Goal: Task Accomplishment & Management: Use online tool/utility

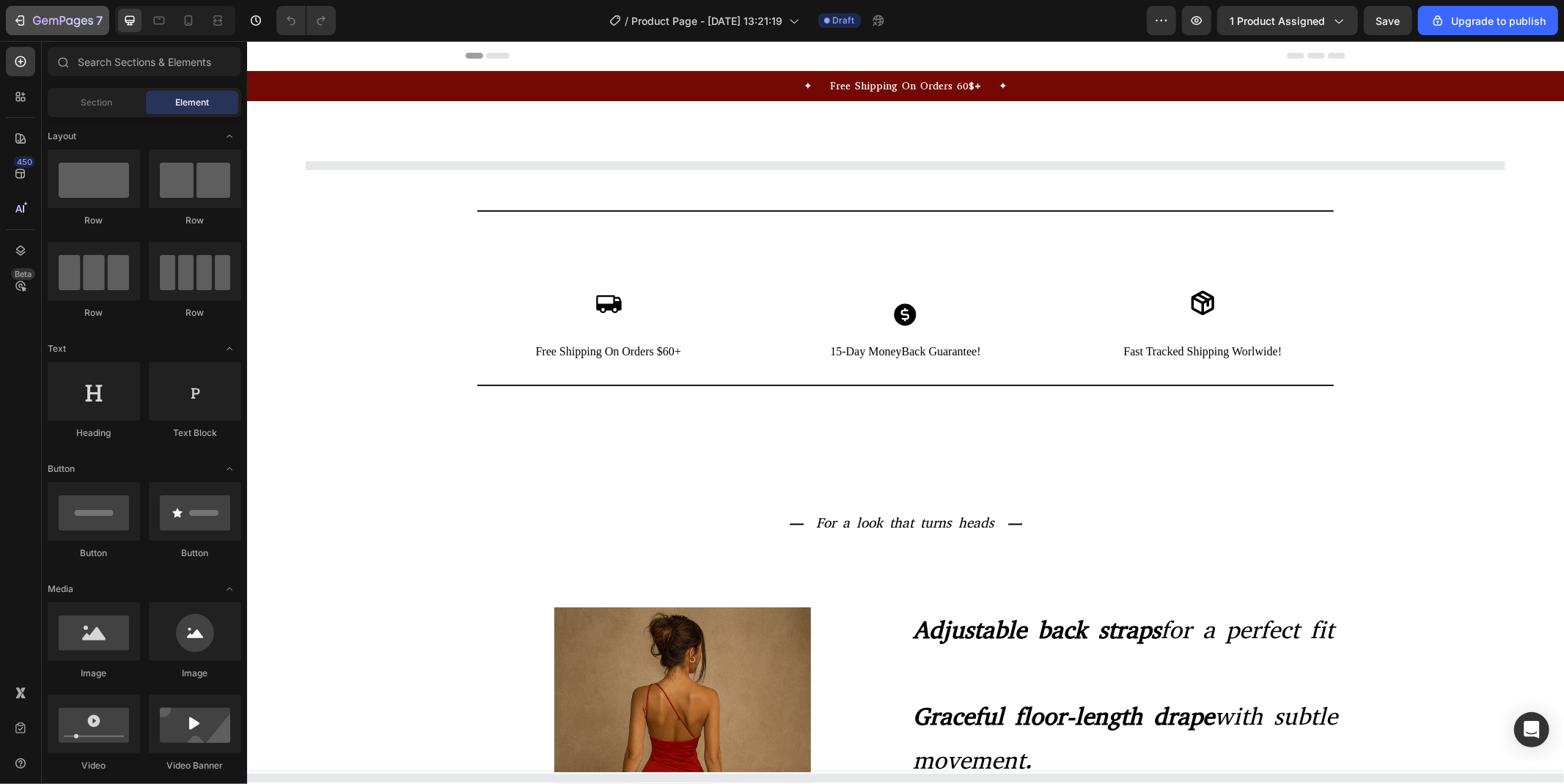
click at [69, 18] on icon "button" at bounding box center [69, 21] width 7 height 7
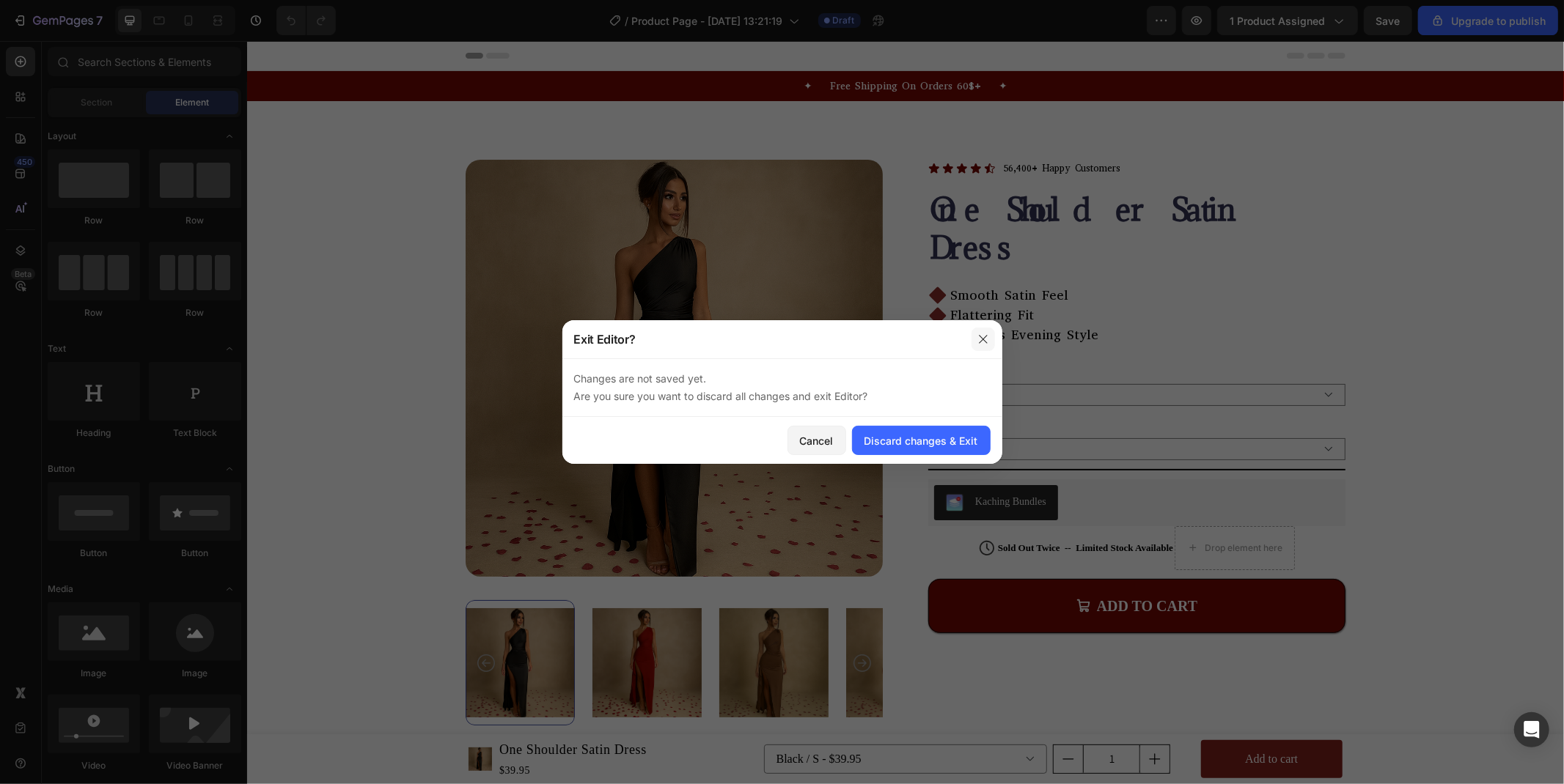
click at [979, 342] on icon "button" at bounding box center [983, 339] width 11 height 11
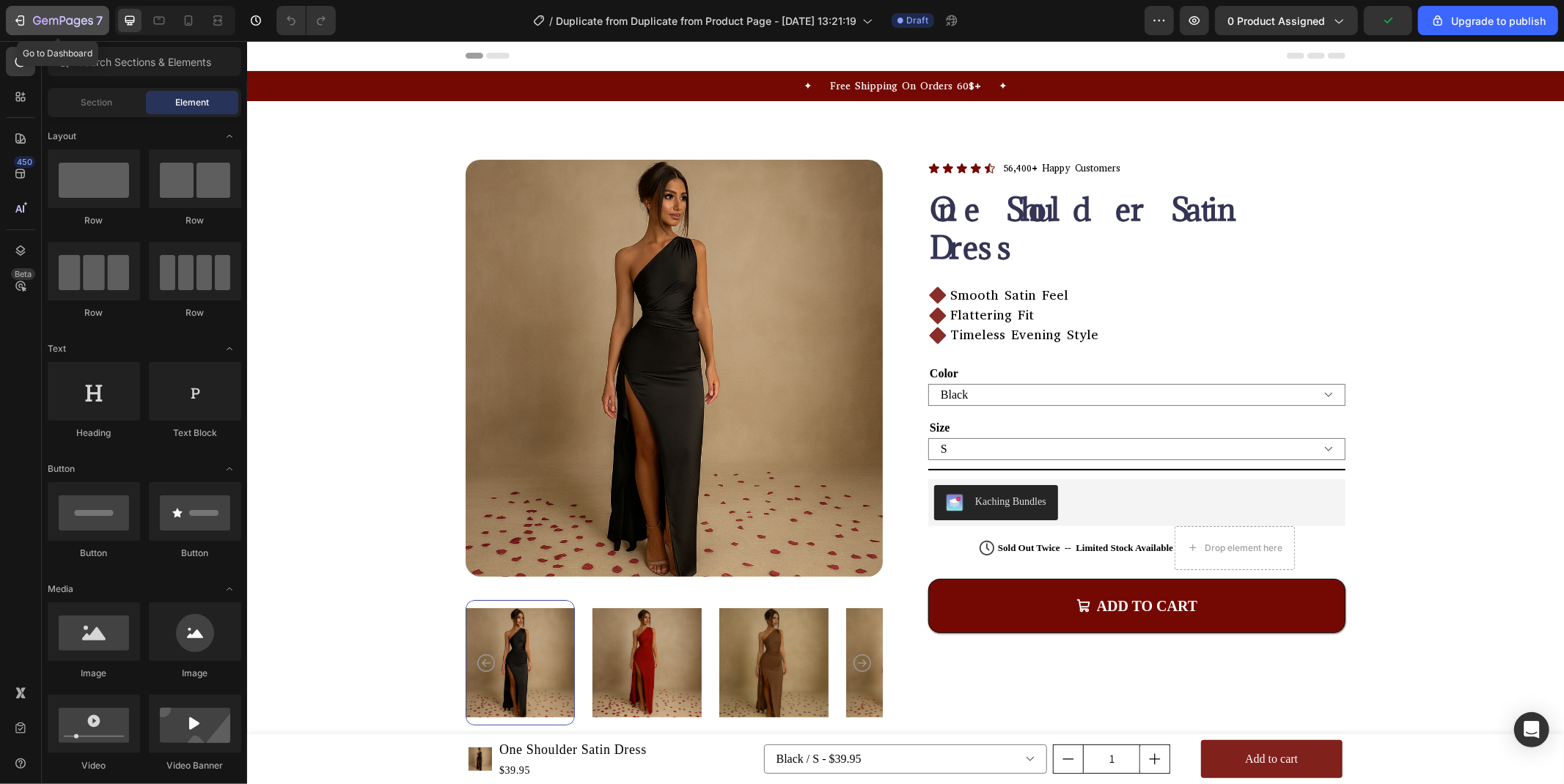
click at [54, 16] on icon "button" at bounding box center [63, 21] width 60 height 12
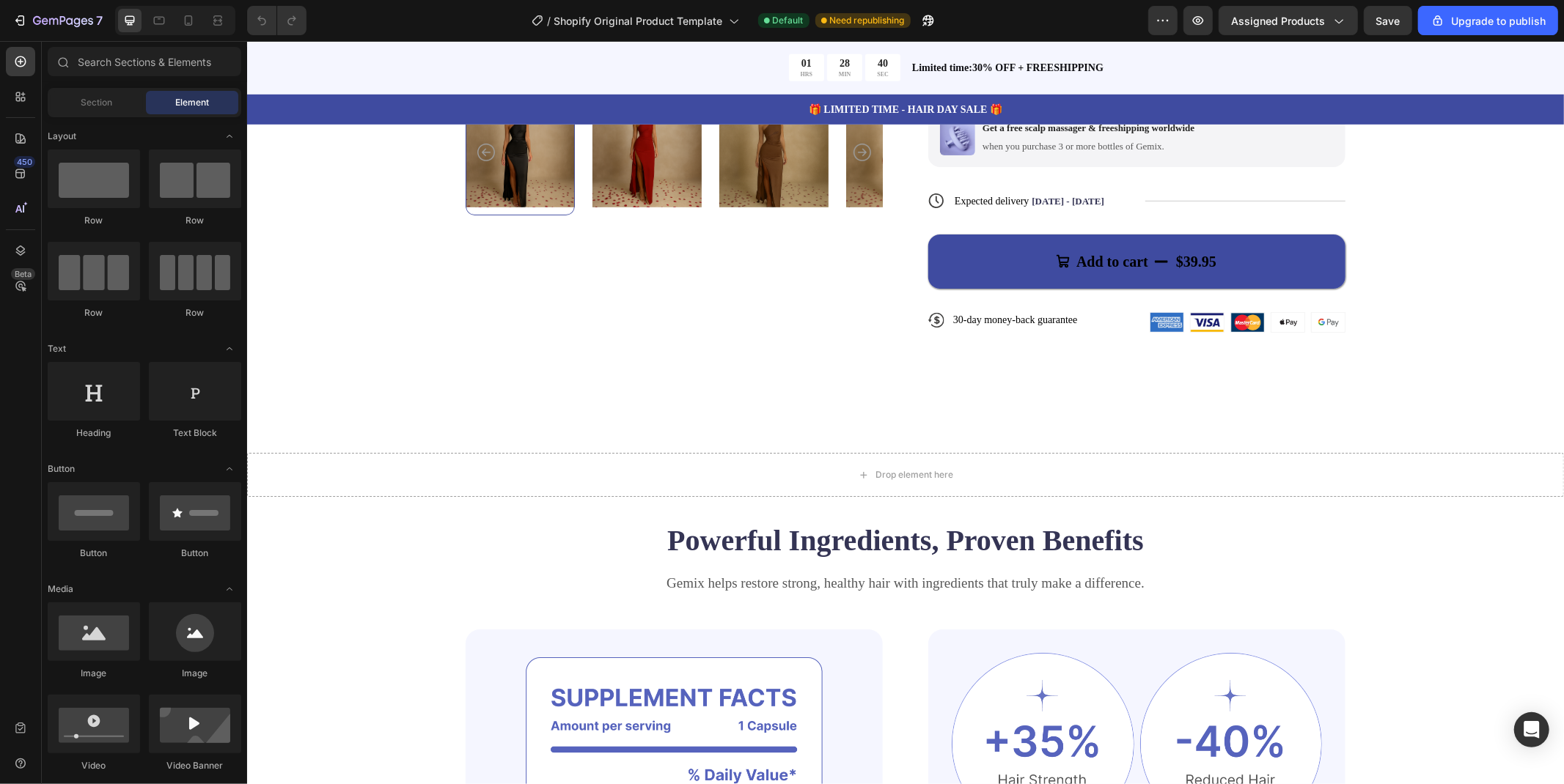
scroll to position [751, 0]
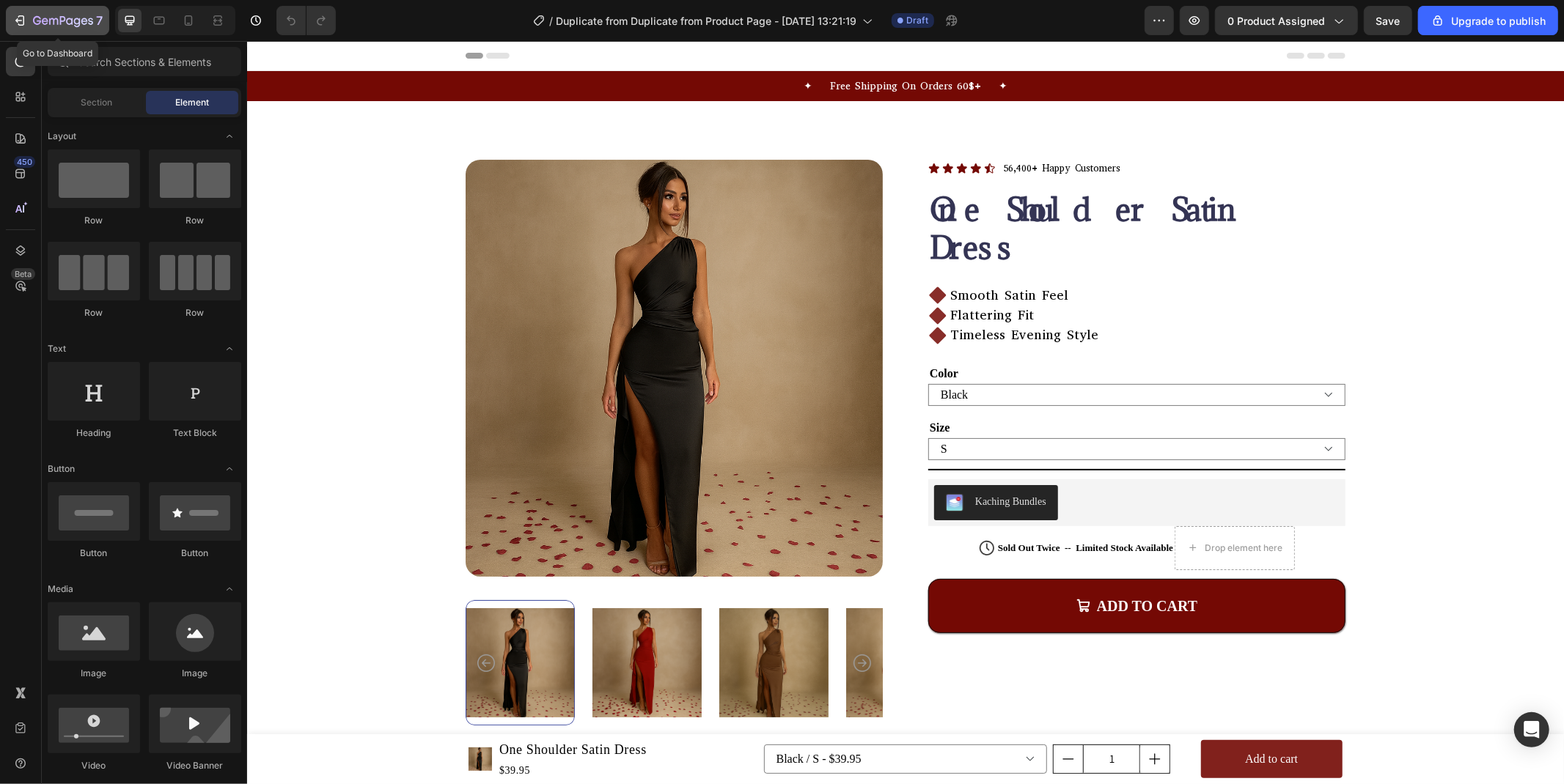
click at [54, 11] on div "7" at bounding box center [67, 20] width 69 height 18
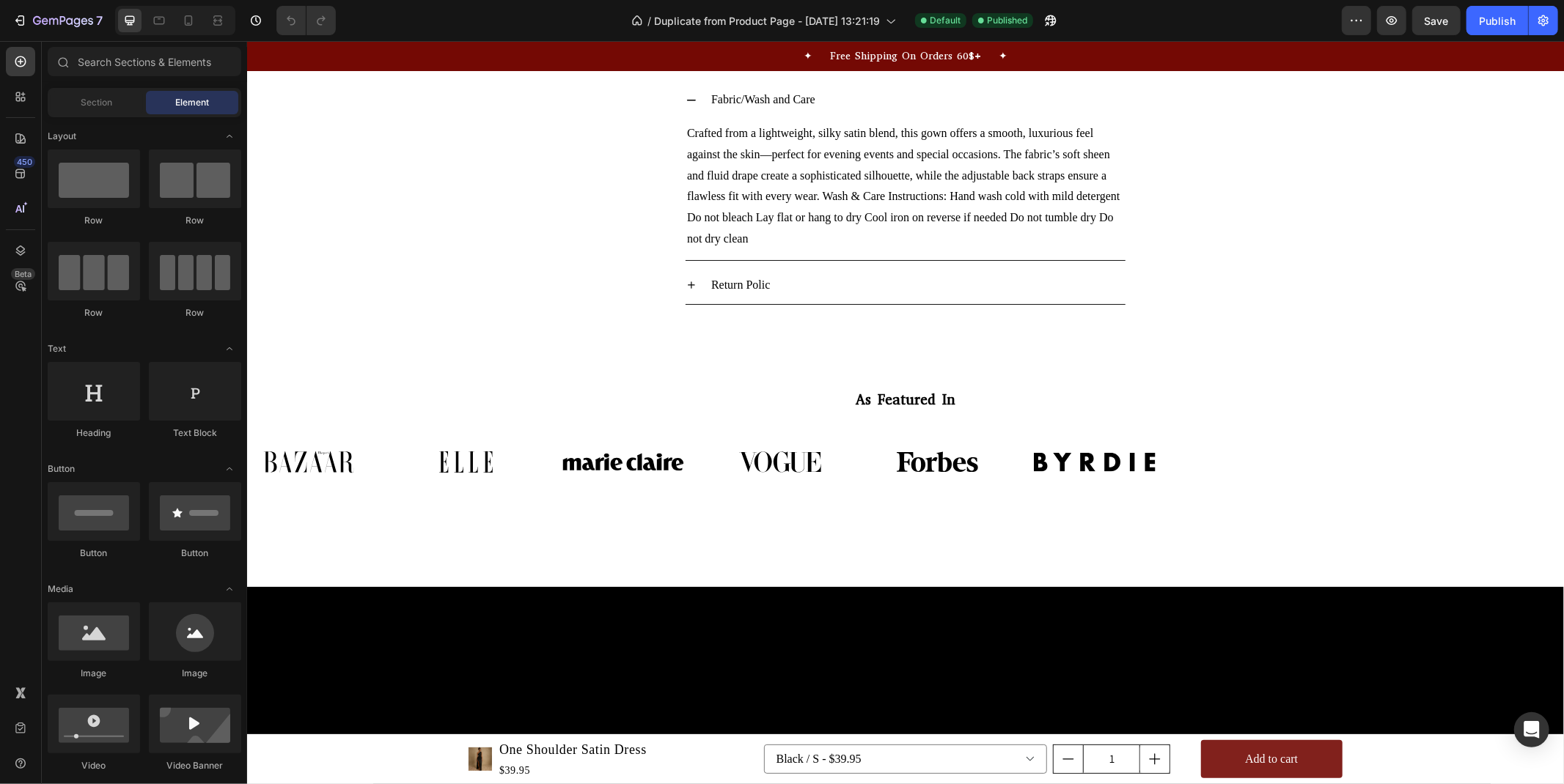
scroll to position [3156, 0]
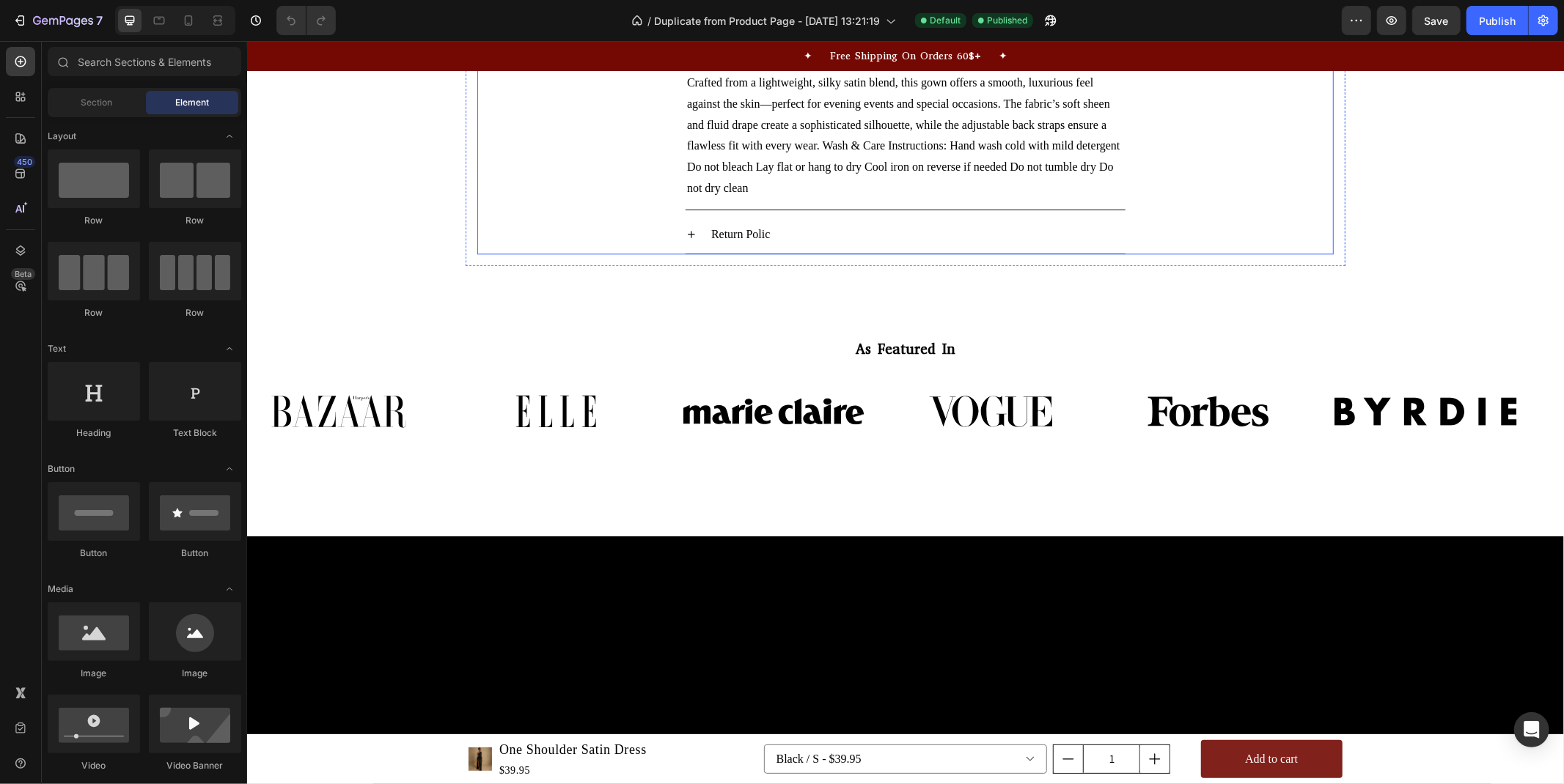
click at [793, 247] on div "Return Polic" at bounding box center [917, 233] width 416 height 25
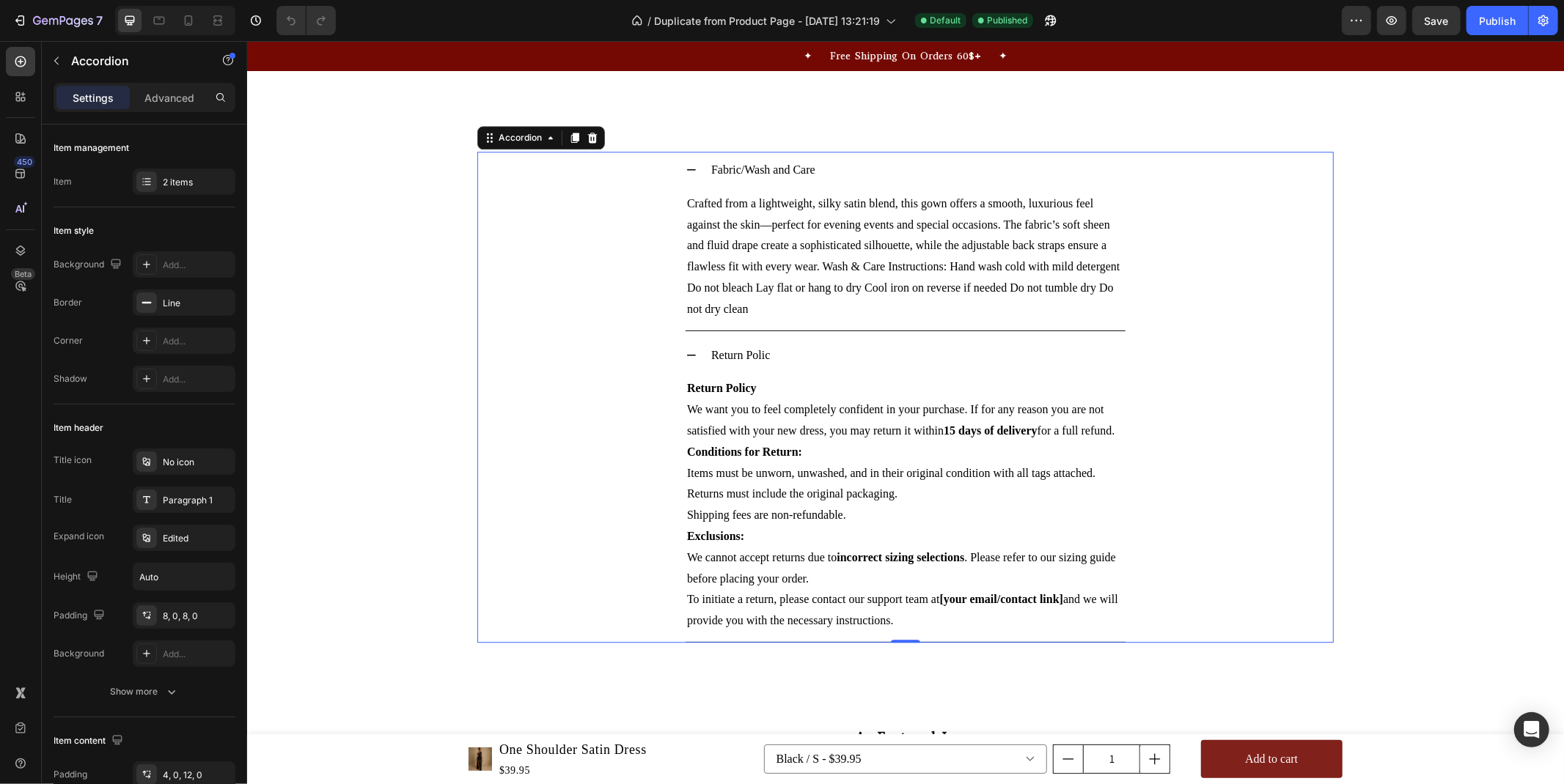
scroll to position [3318, 0]
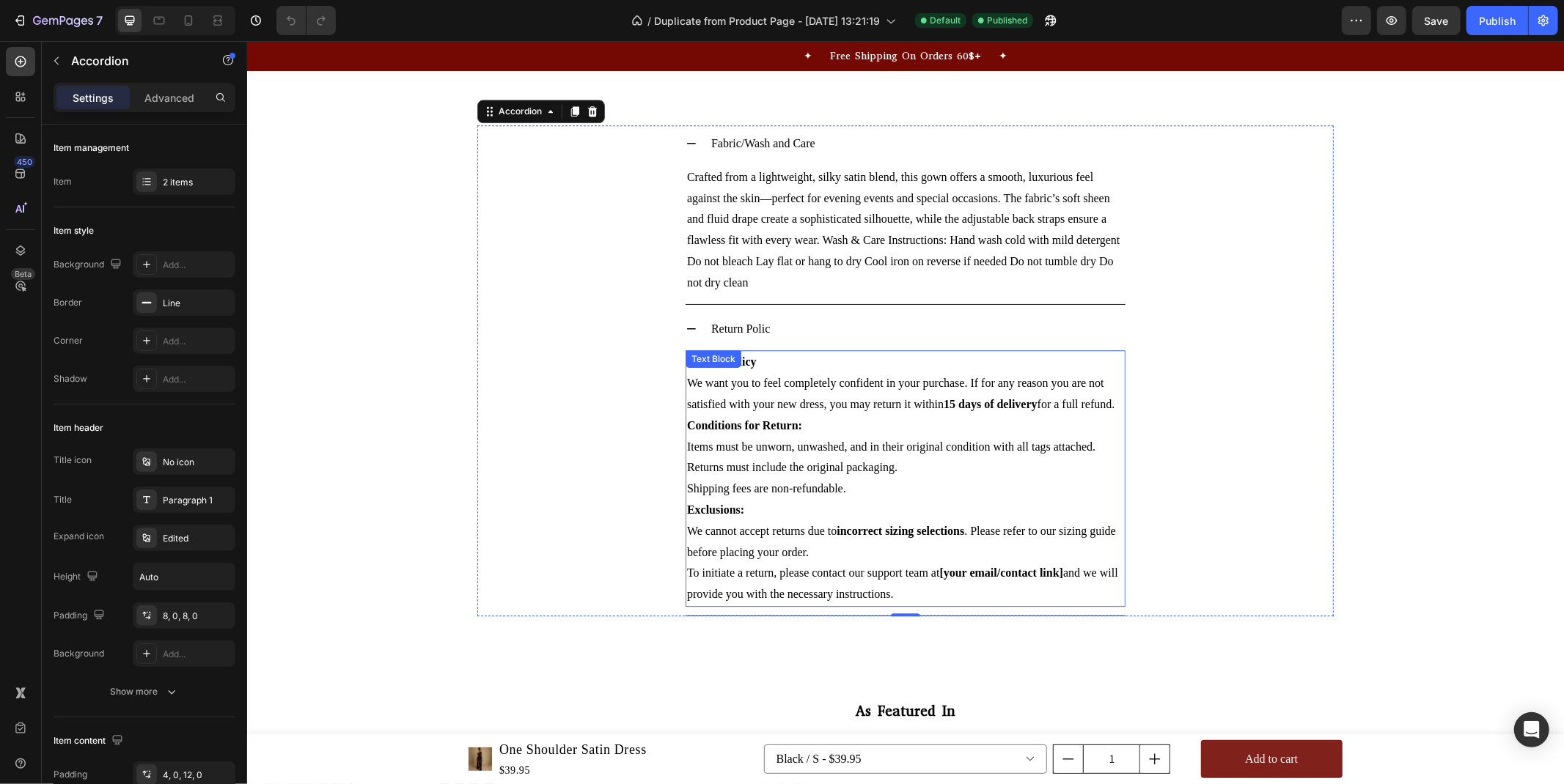
click at [824, 396] on p "We want you to feel completely confident in your purchase. If for any reason yo…" at bounding box center [904, 393] width 437 height 42
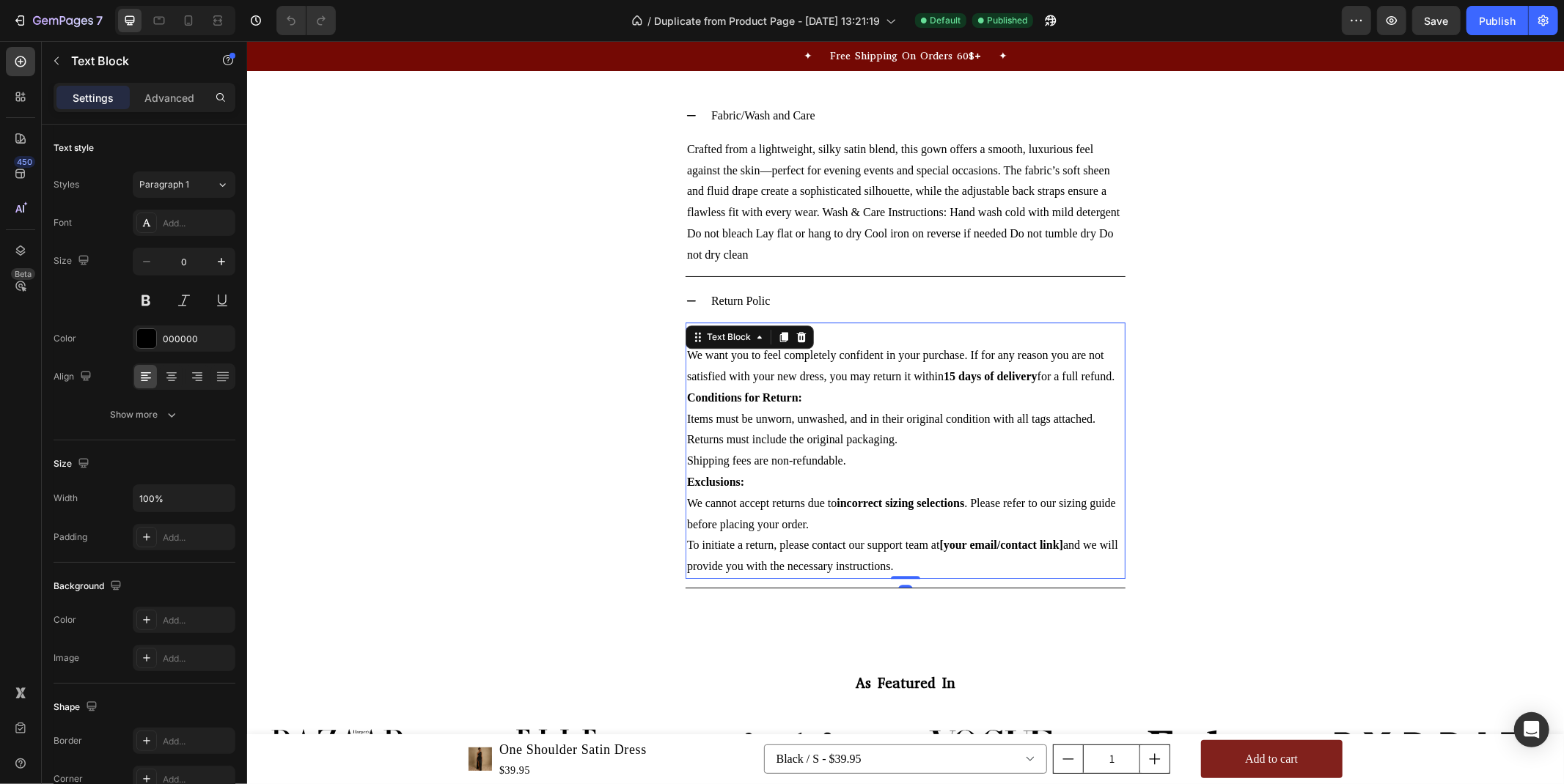
scroll to position [3400, 0]
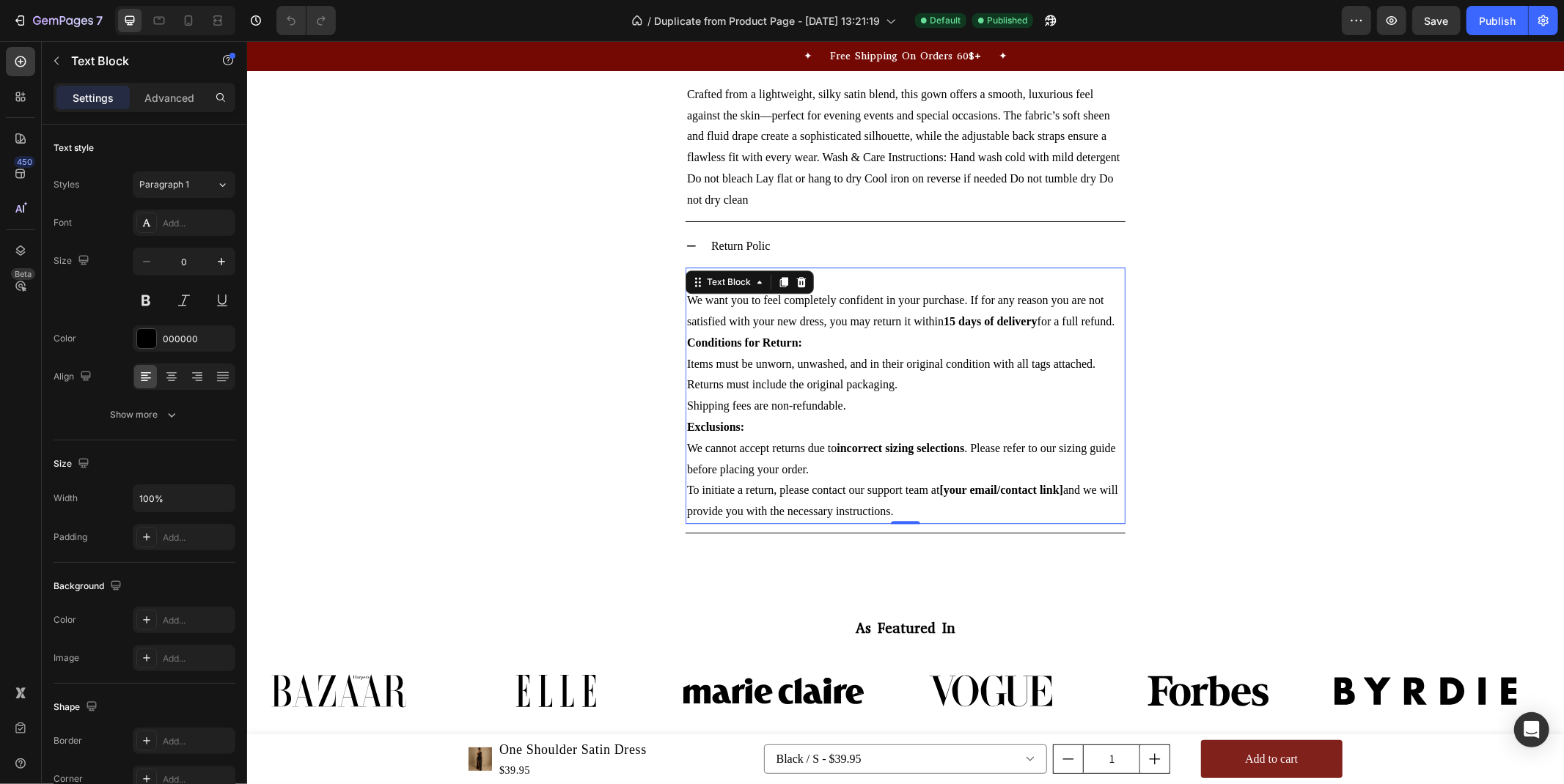
click at [942, 487] on strong "[your email/contact link]" at bounding box center [1002, 489] width 124 height 12
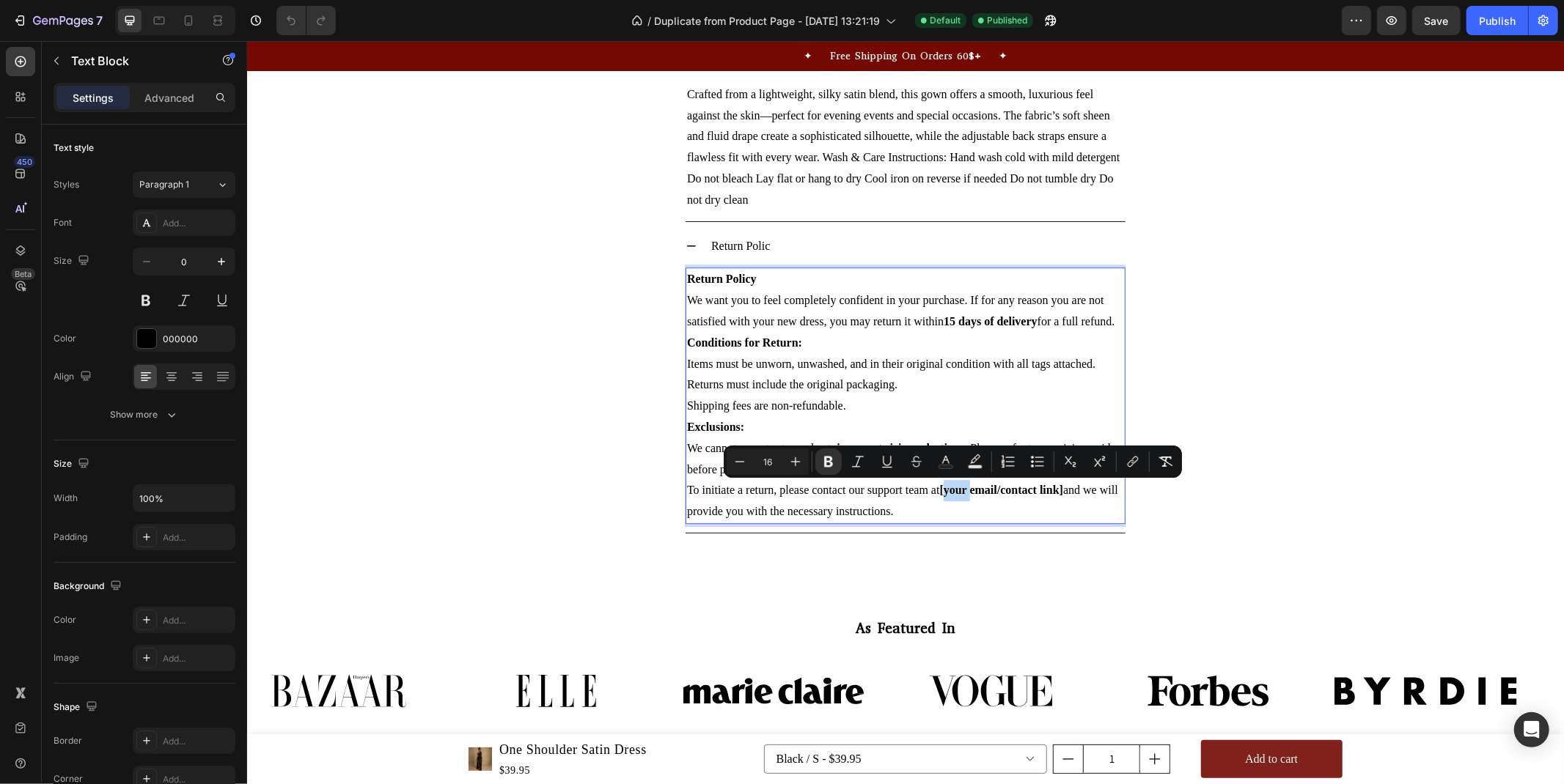
click at [955, 487] on strong "[your email/contact link]" at bounding box center [1002, 489] width 124 height 12
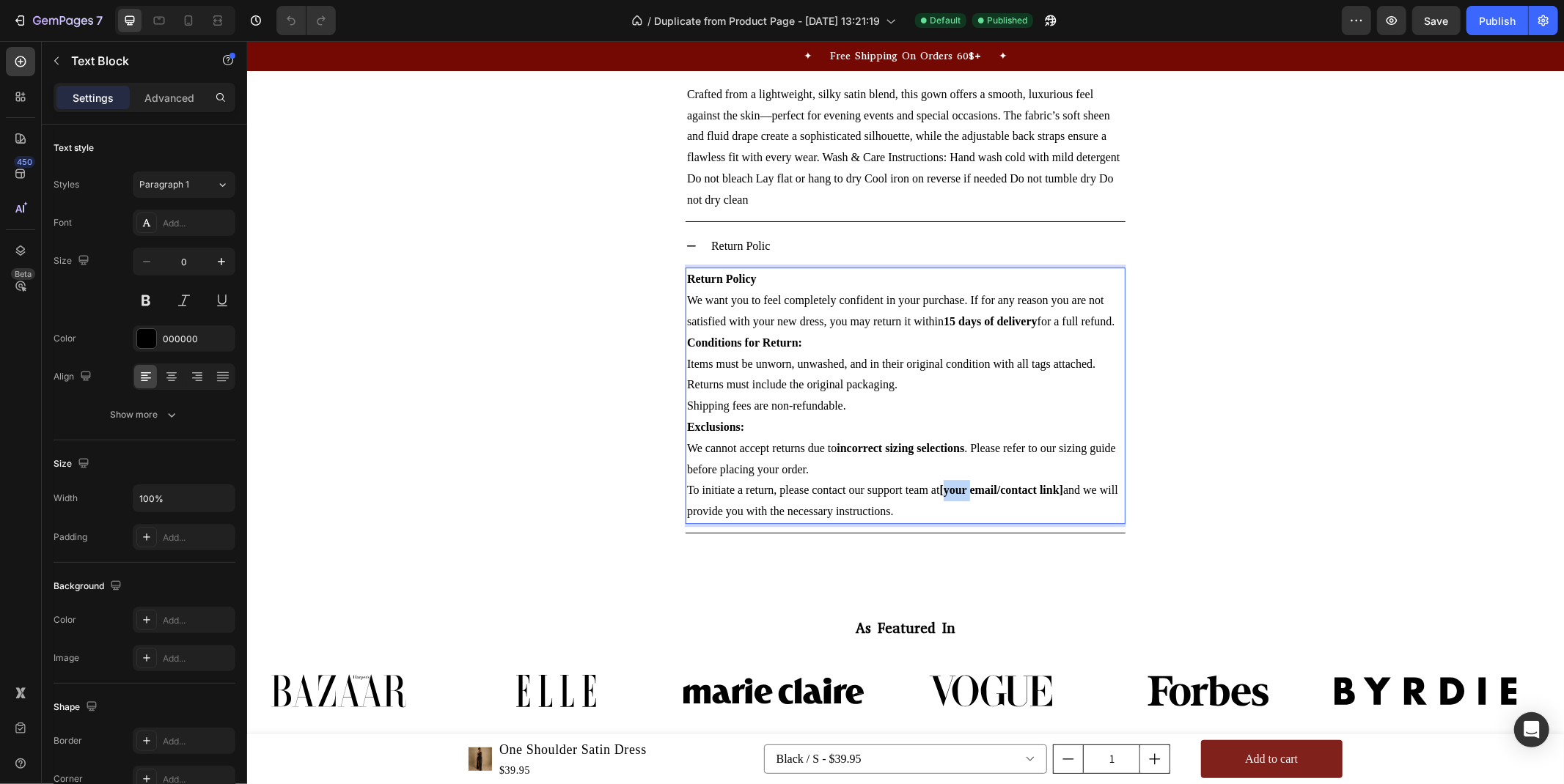
click at [955, 487] on strong "[your email/contact link]" at bounding box center [1002, 489] width 124 height 12
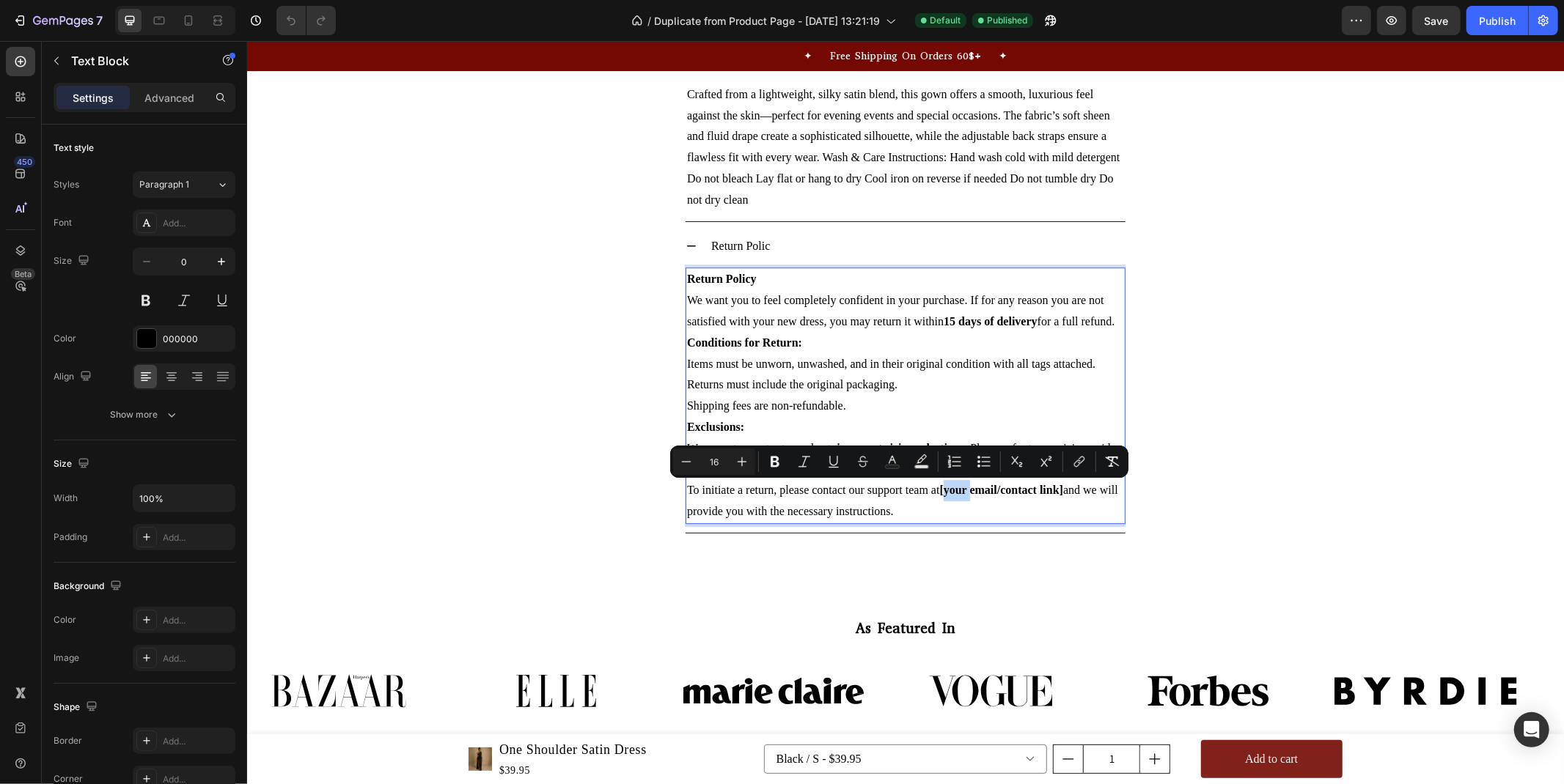
click at [955, 487] on strong "[your email/contact link]" at bounding box center [1002, 489] width 124 height 12
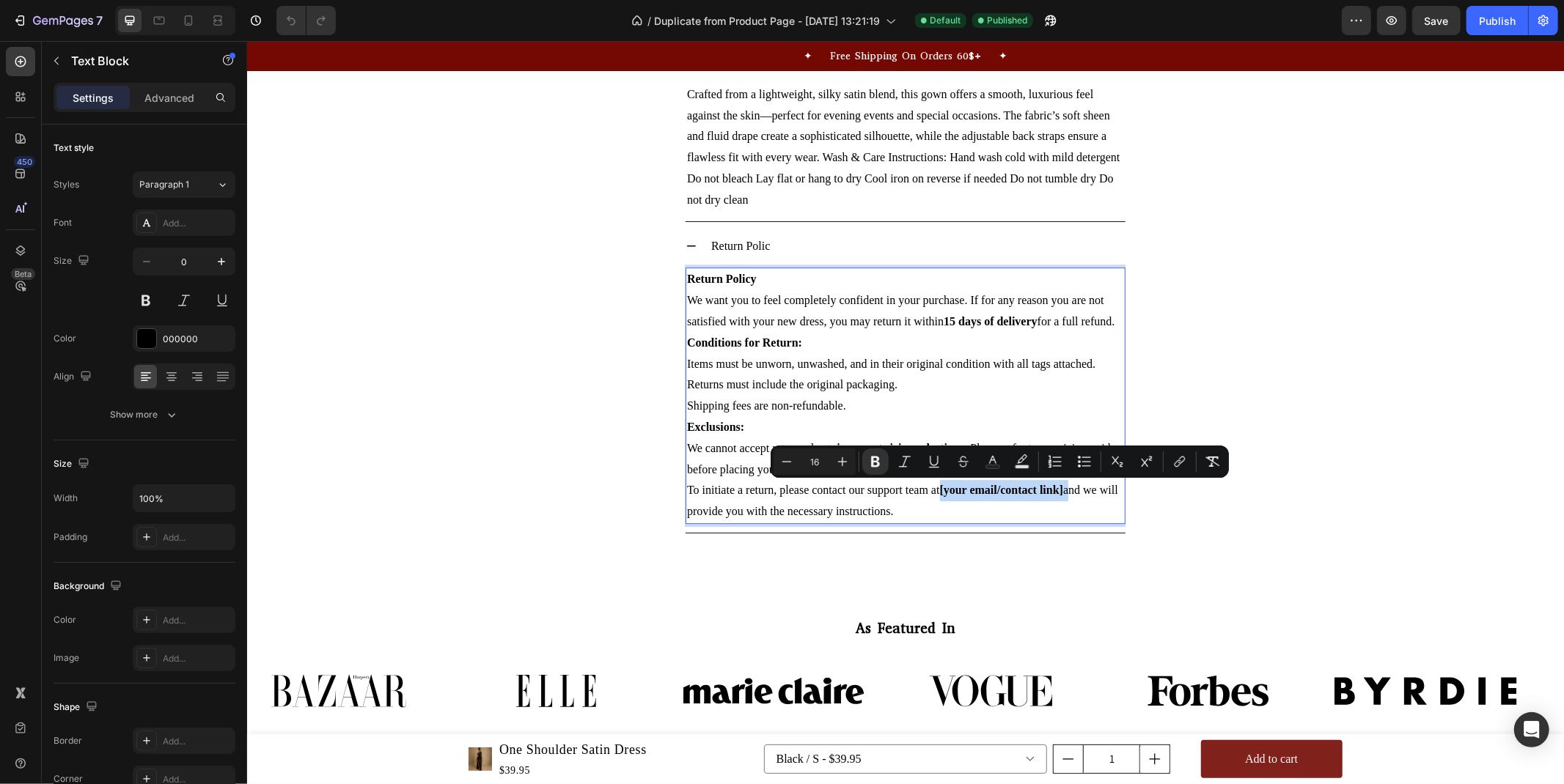
drag, startPoint x: 1061, startPoint y: 489, endPoint x: 935, endPoint y: 494, distance: 126.1
click at [935, 494] on p "To initiate a return, please contact our support team at [your email/contact li…" at bounding box center [904, 500] width 437 height 42
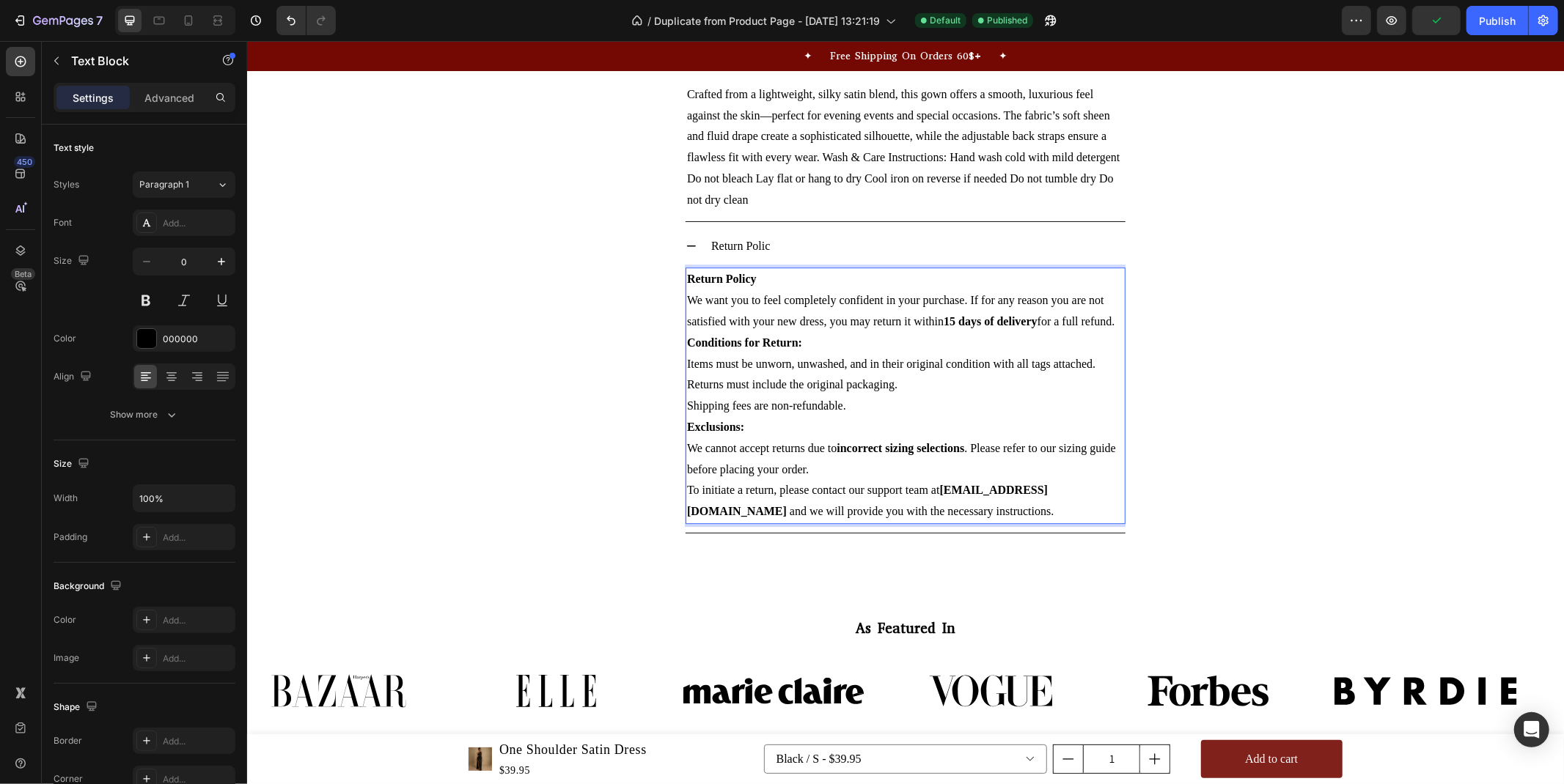
click at [808, 472] on p "Exclusions: We cannot accept returns due to incorrect sizing selections . Pleas…" at bounding box center [904, 447] width 437 height 63
click at [909, 450] on strong "incorrect sizing selections" at bounding box center [900, 447] width 127 height 12
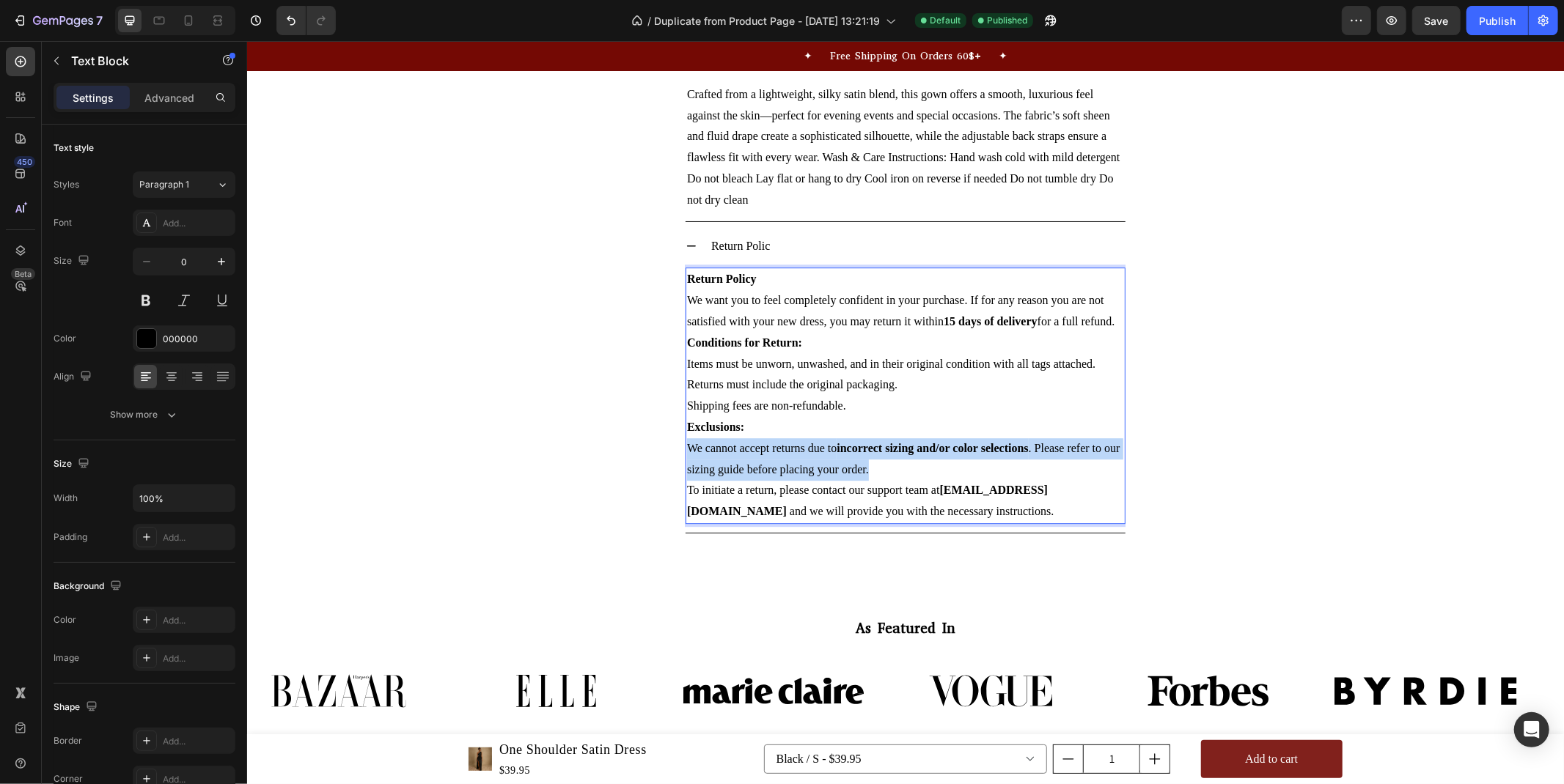
drag, startPoint x: 867, startPoint y: 466, endPoint x: 681, endPoint y: 450, distance: 186.7
click at [686, 450] on p "Exclusions: We cannot accept returns due to incorrect sizing and/or color selec…" at bounding box center [904, 447] width 437 height 63
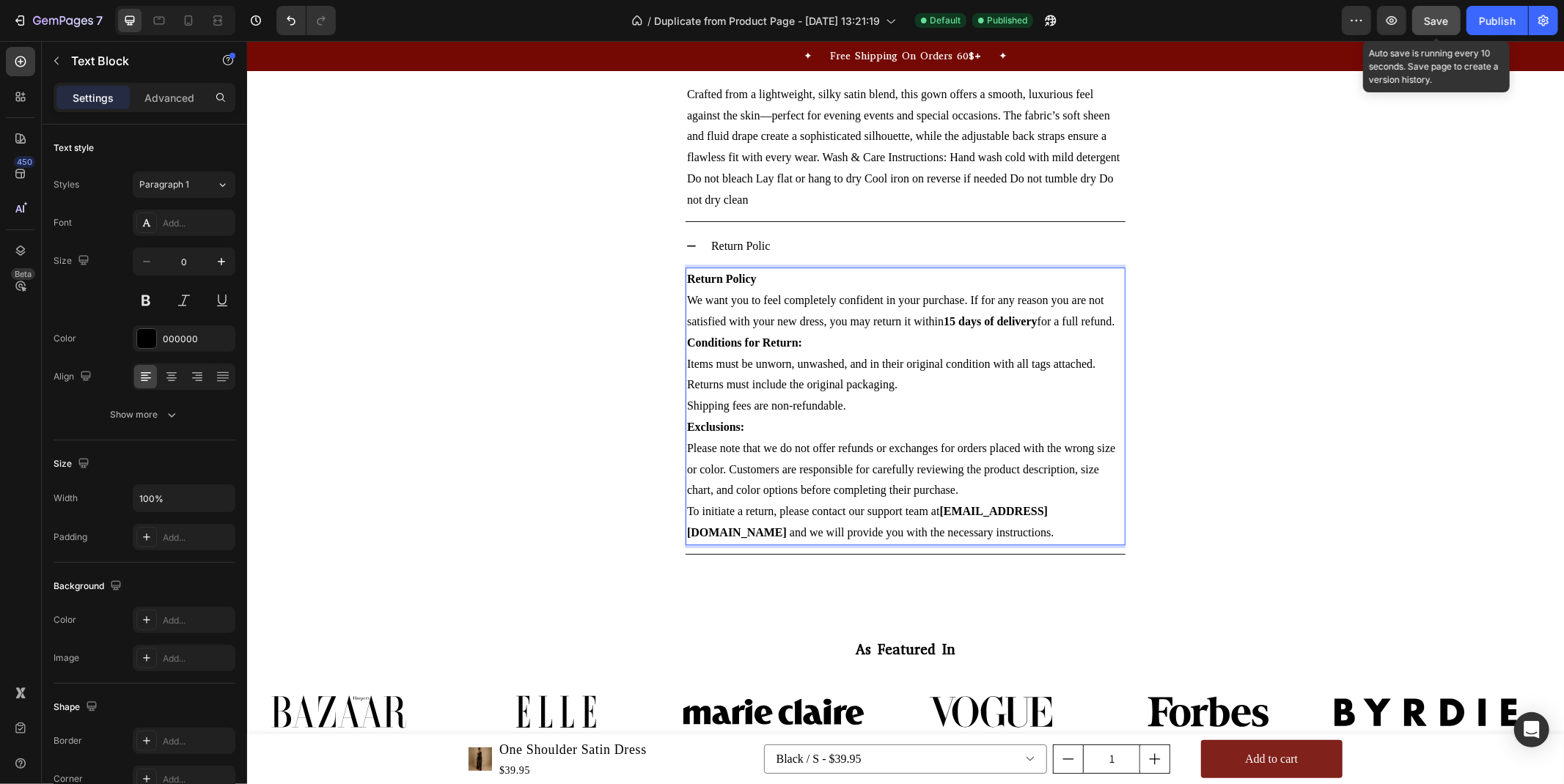
click at [1440, 20] on span "Save" at bounding box center [1437, 20] width 24 height 12
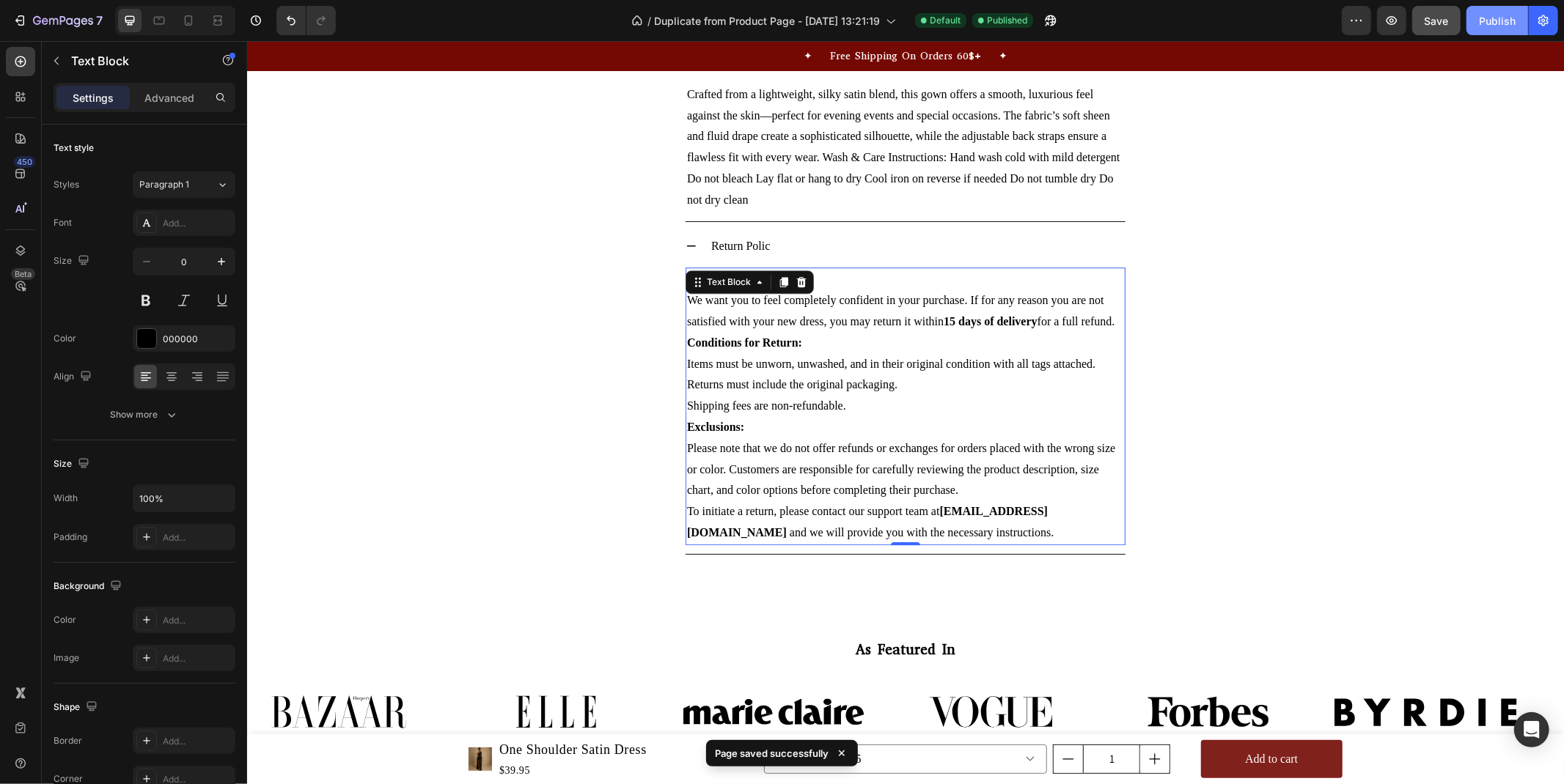
click at [1489, 24] on div "Publish" at bounding box center [1497, 20] width 37 height 16
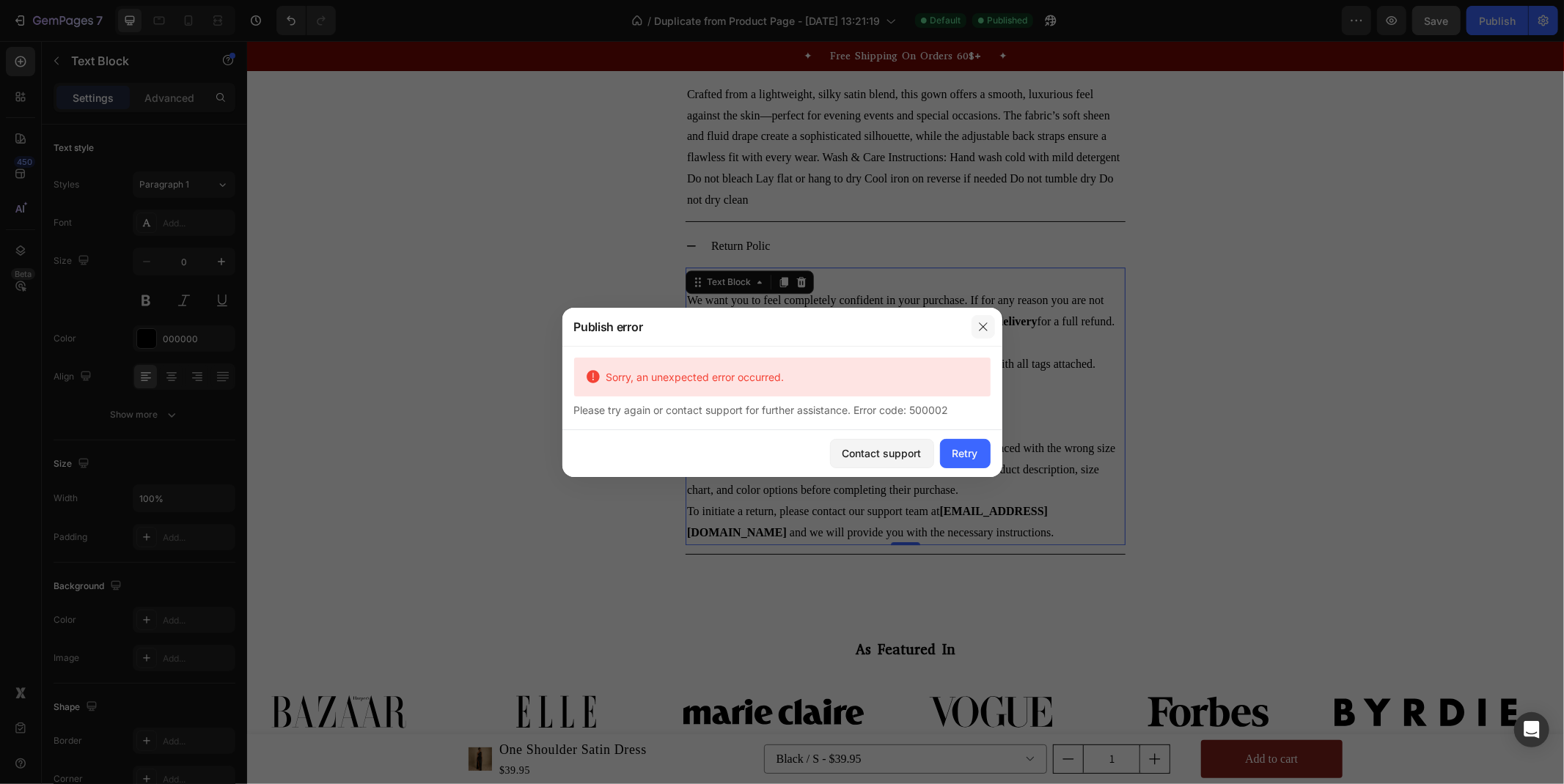
click at [987, 330] on icon "button" at bounding box center [983, 326] width 11 height 11
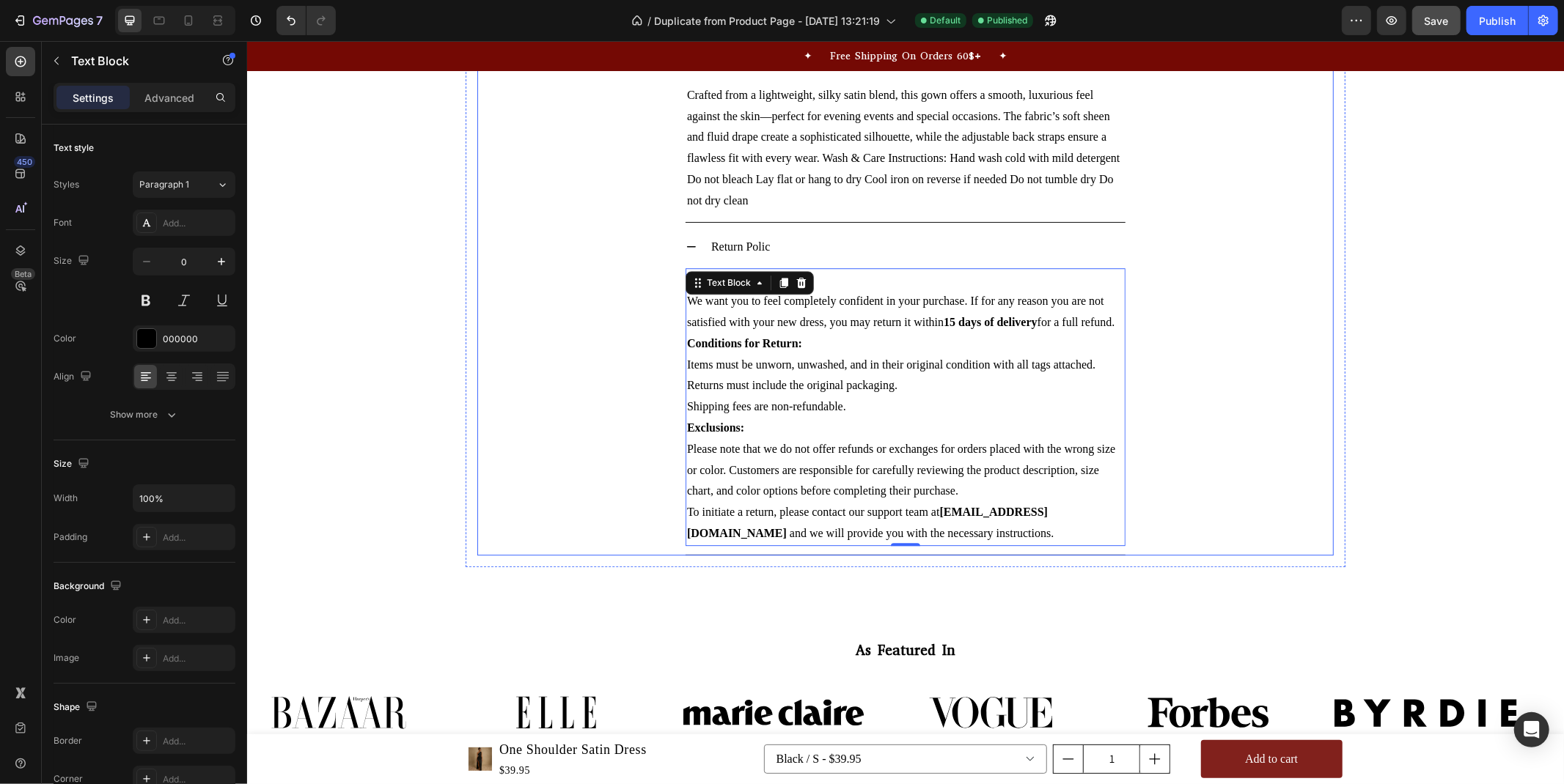
scroll to position [3318, 0]
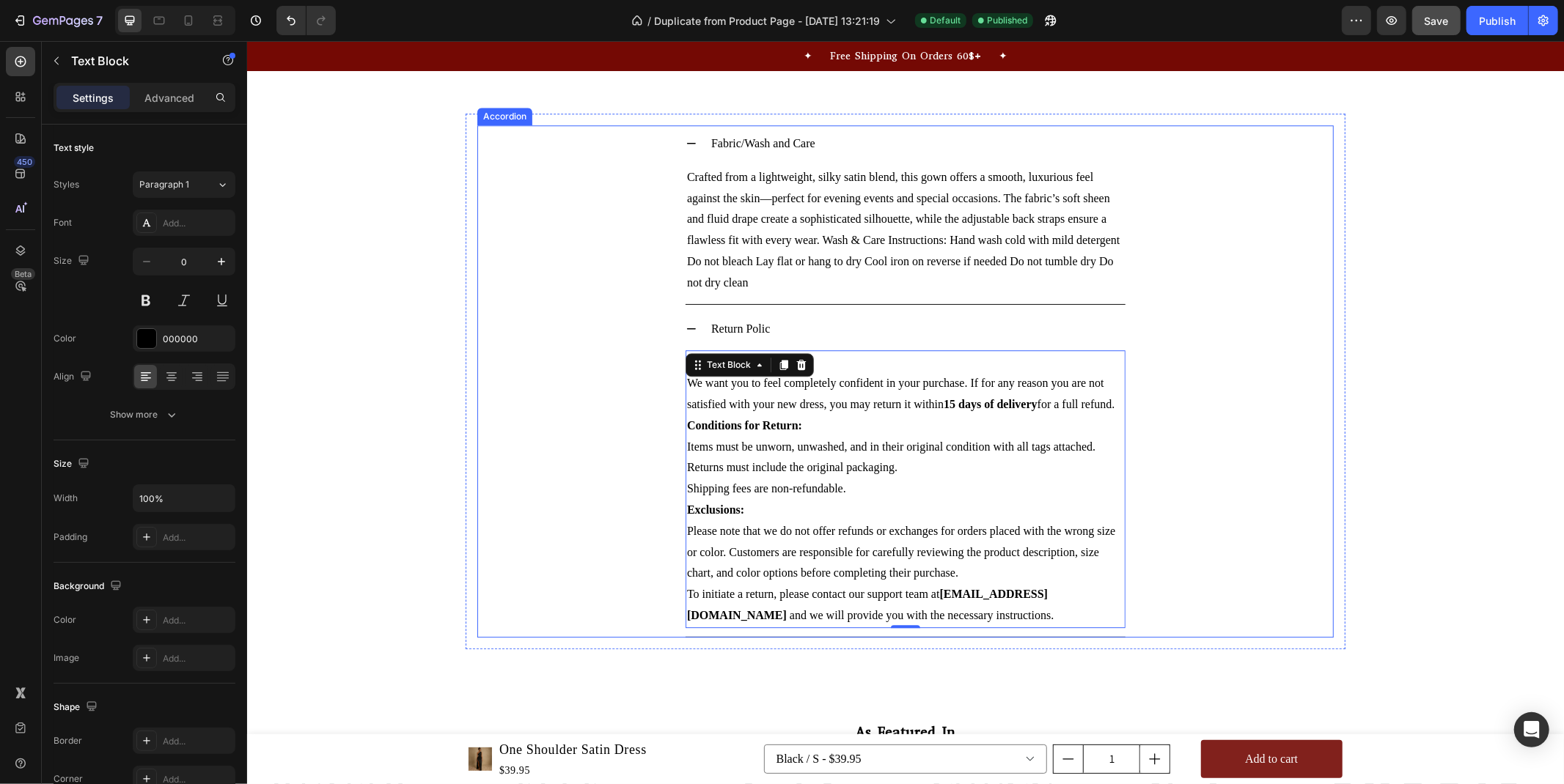
click at [852, 329] on div "Return Polic" at bounding box center [917, 328] width 416 height 25
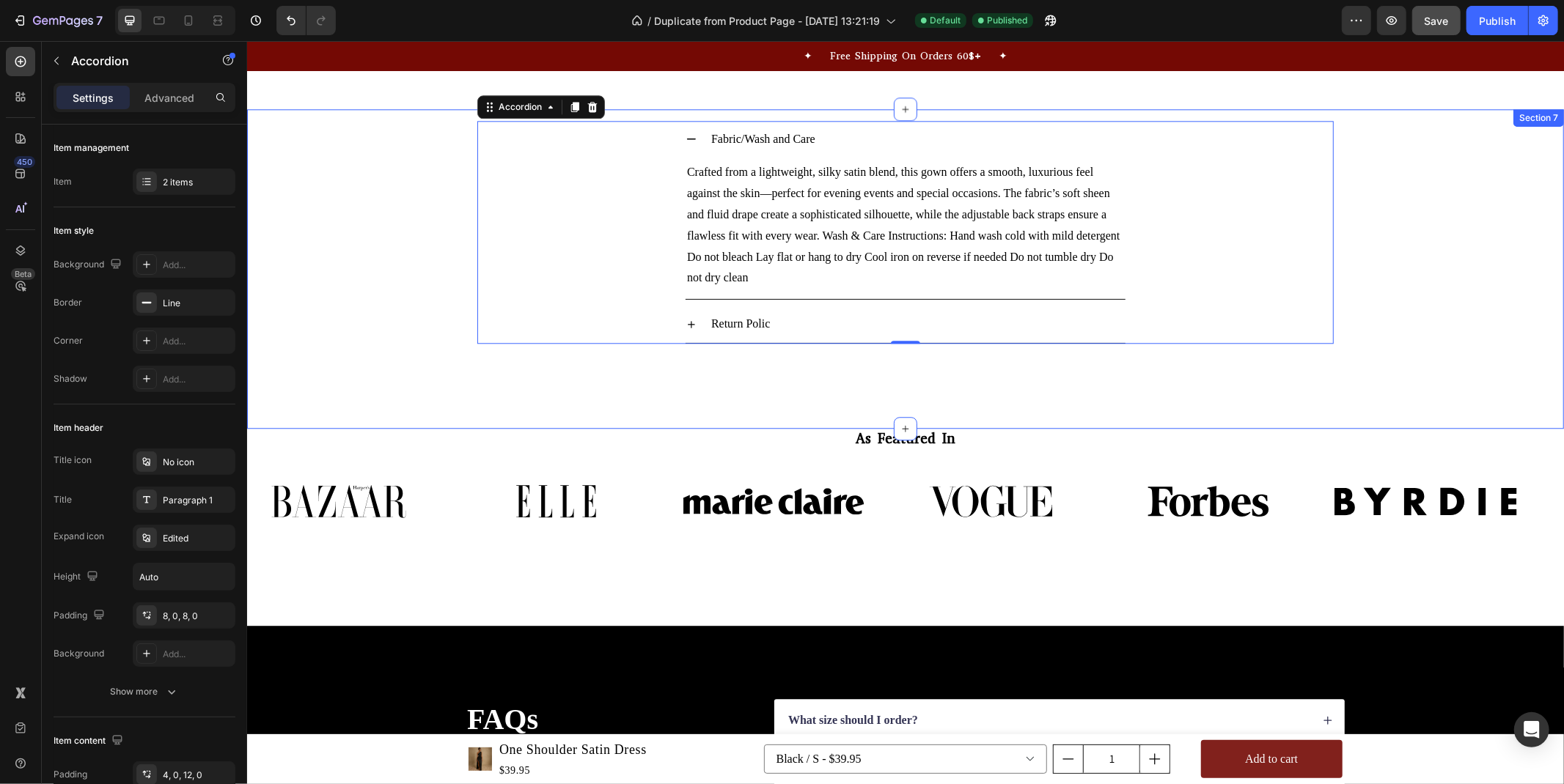
scroll to position [3021, 0]
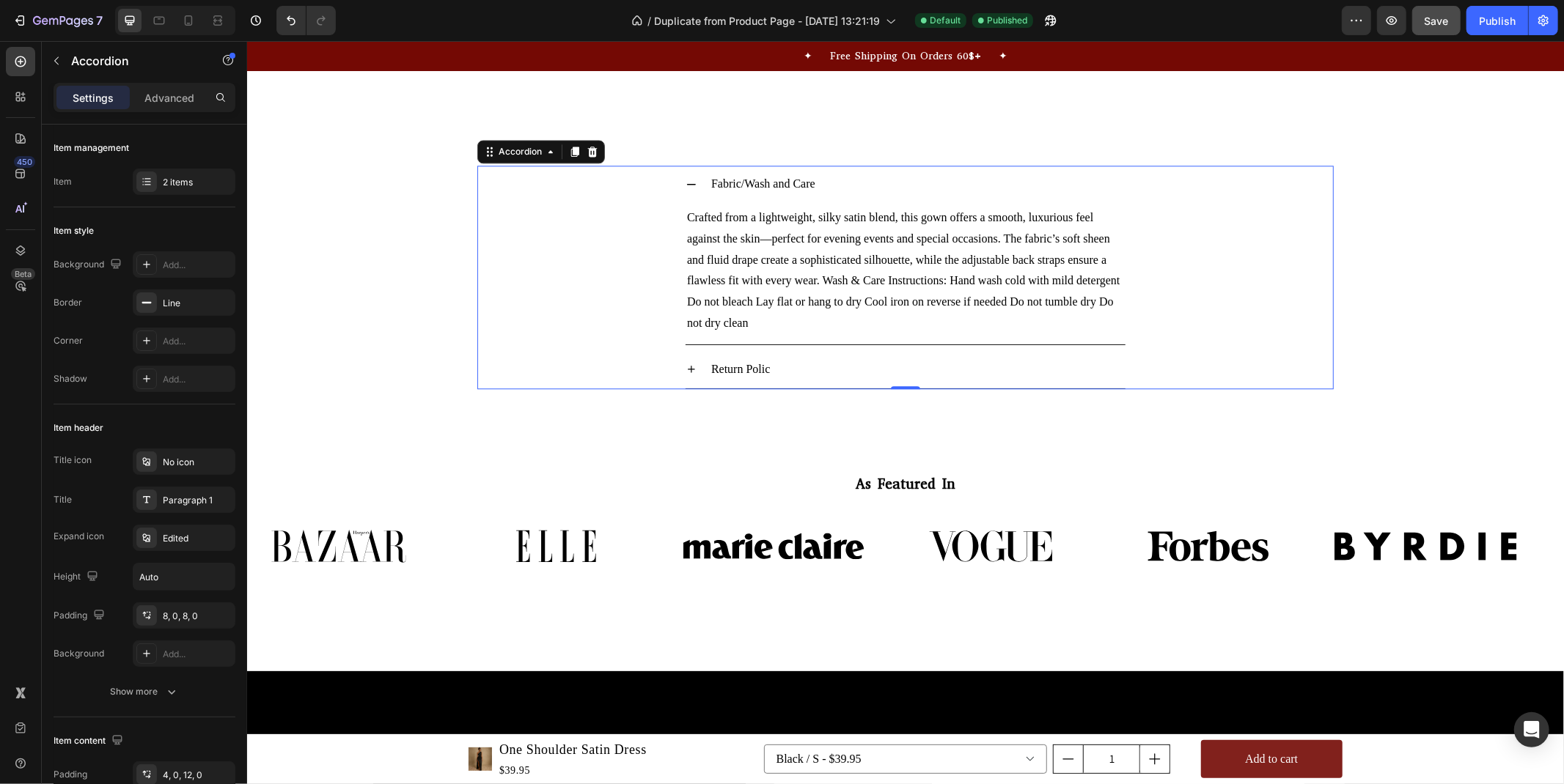
click at [833, 197] on div "Fabric/Wash and Care" at bounding box center [917, 183] width 416 height 25
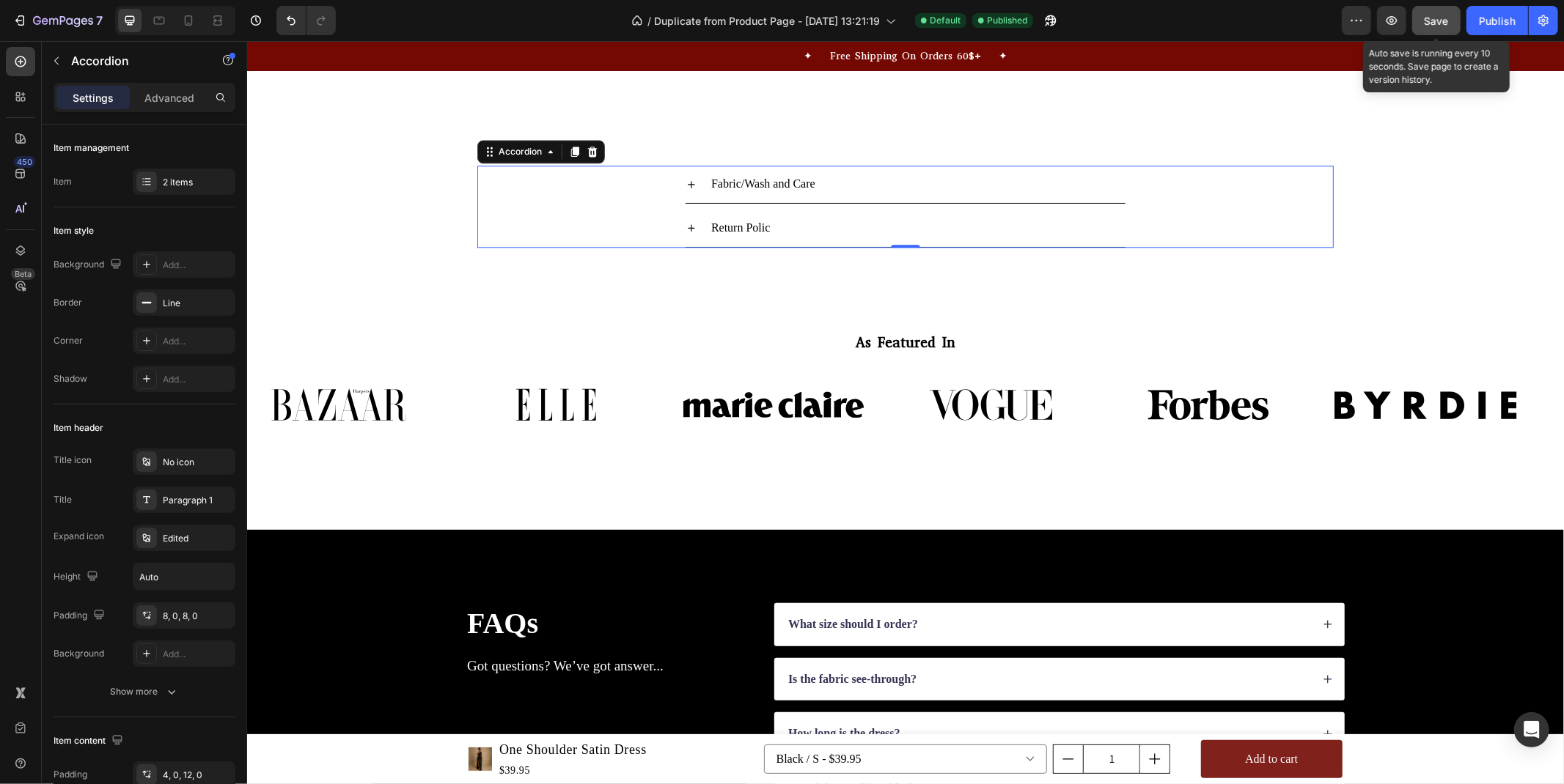
click at [1438, 17] on span "Save" at bounding box center [1437, 20] width 24 height 12
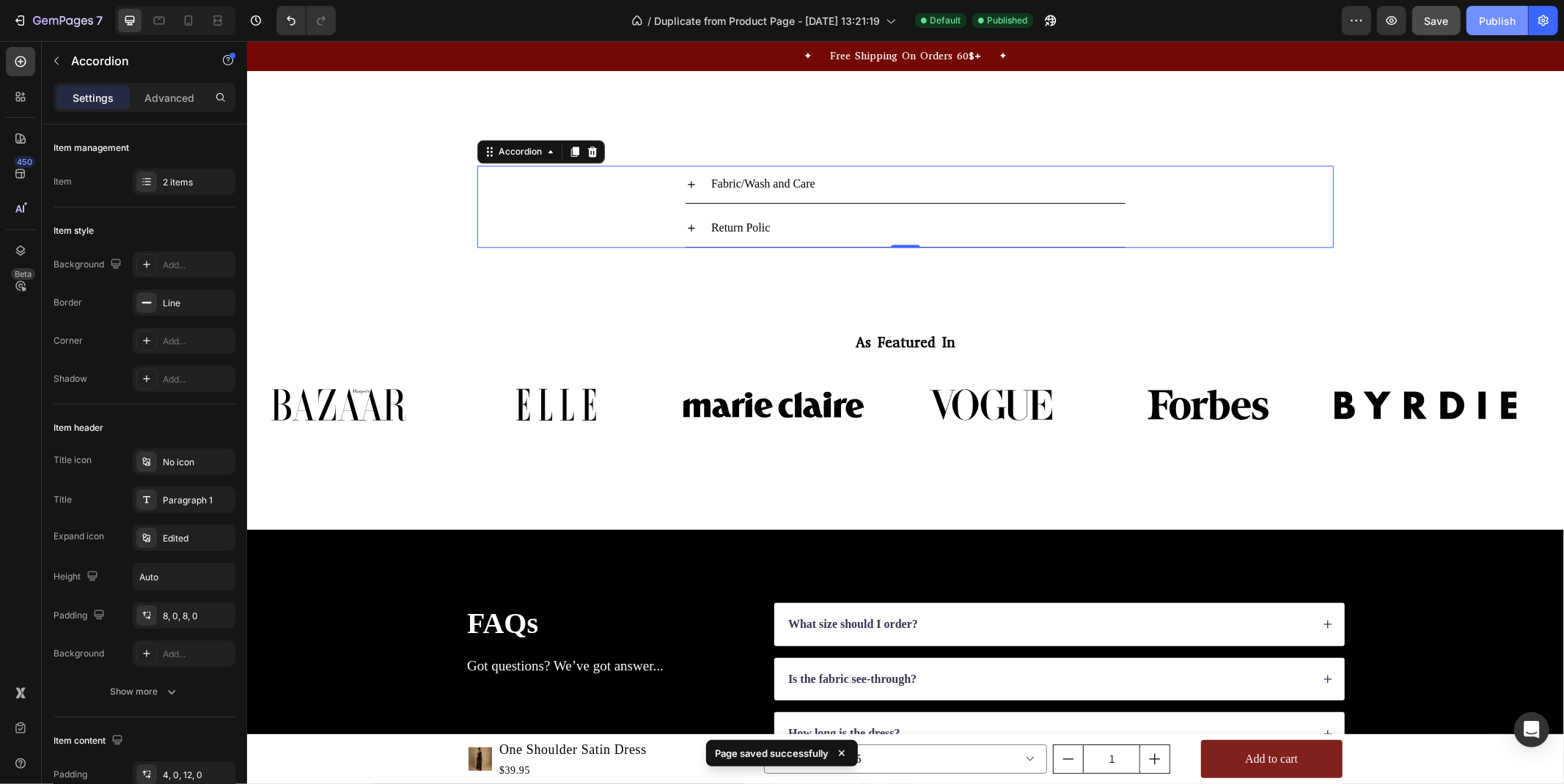
click at [1496, 13] on div "Publish" at bounding box center [1497, 20] width 37 height 16
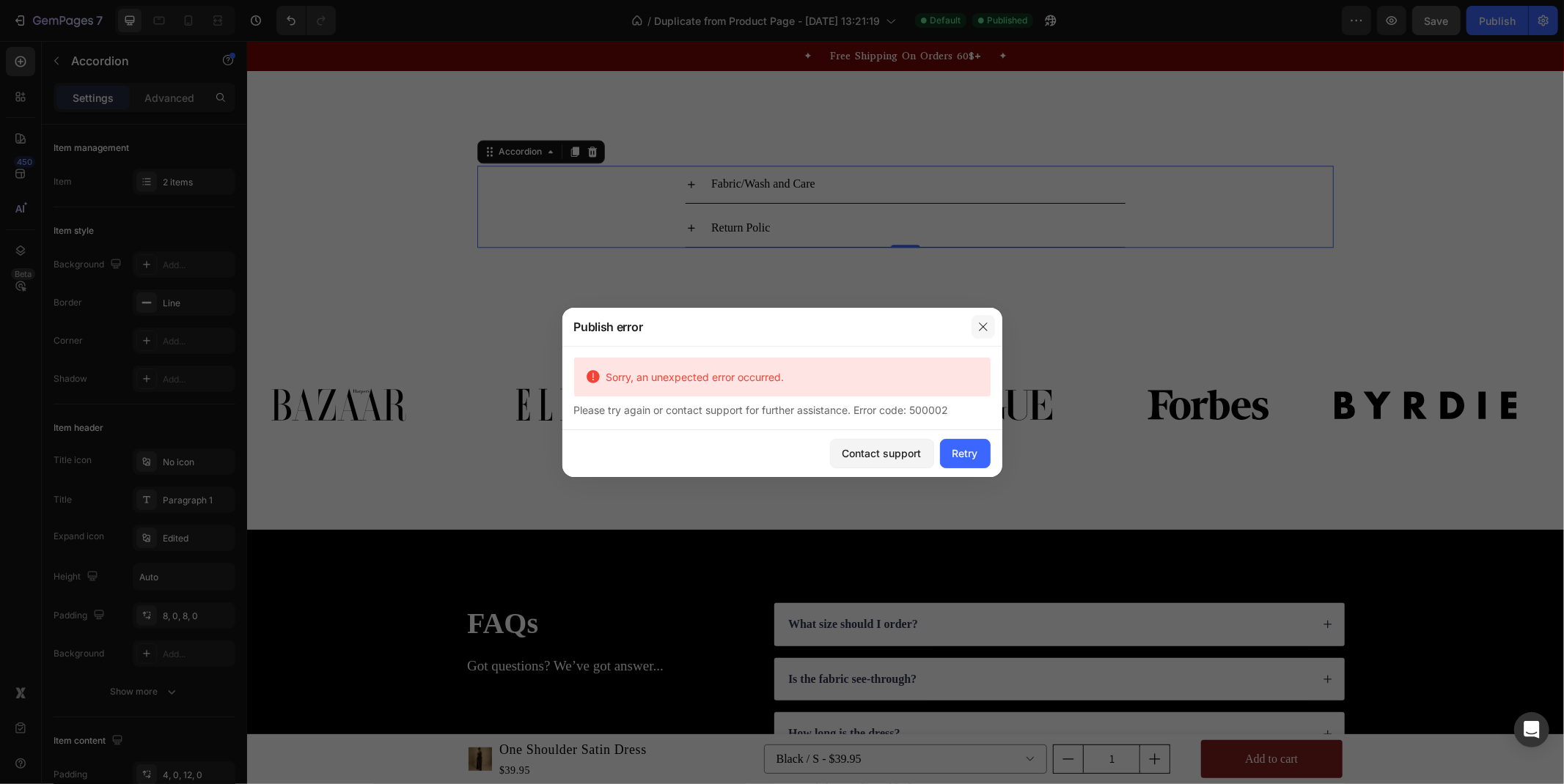
click at [984, 326] on icon "button" at bounding box center [983, 326] width 8 height 8
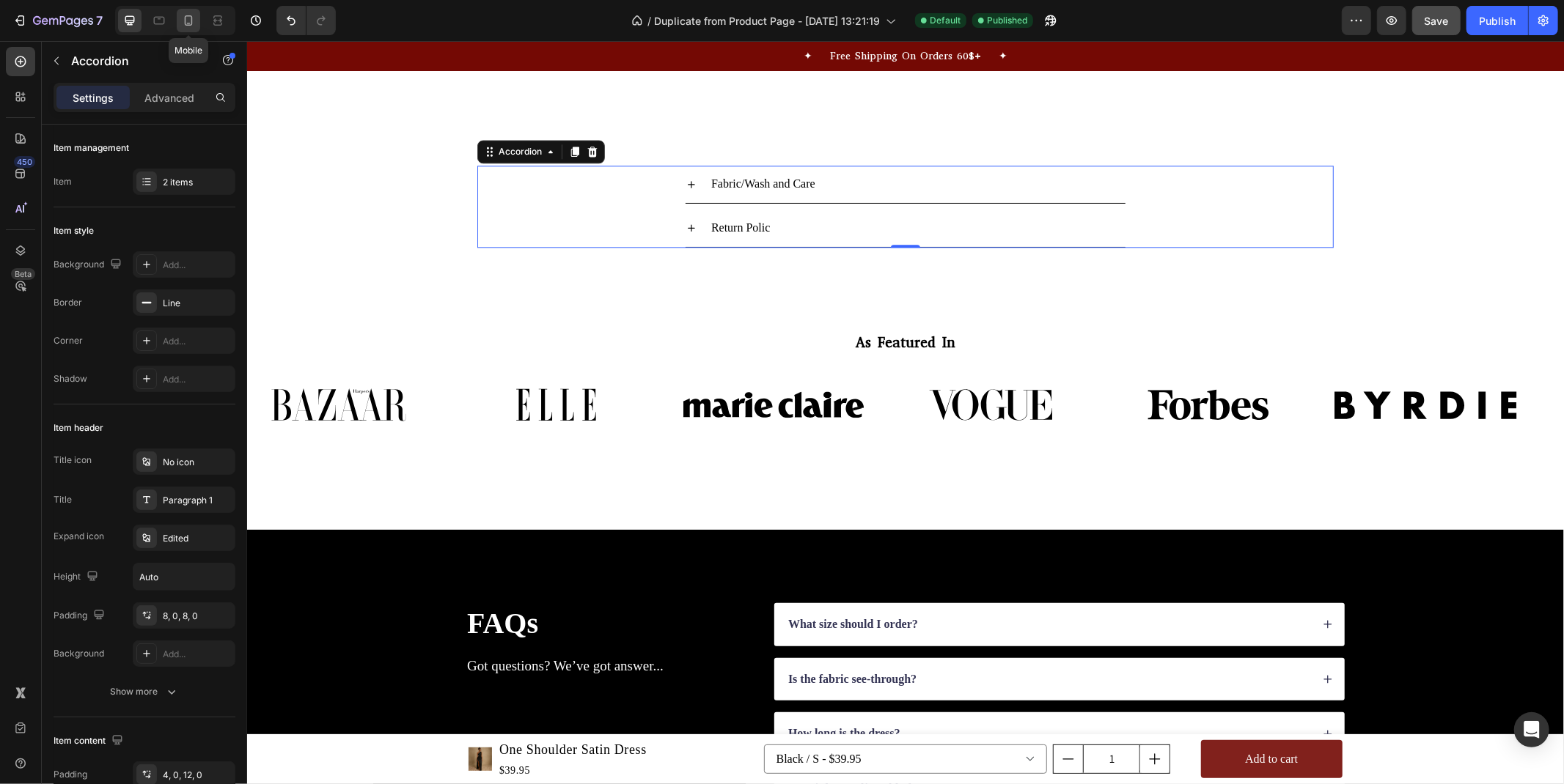
click at [181, 22] on icon at bounding box center [189, 20] width 15 height 15
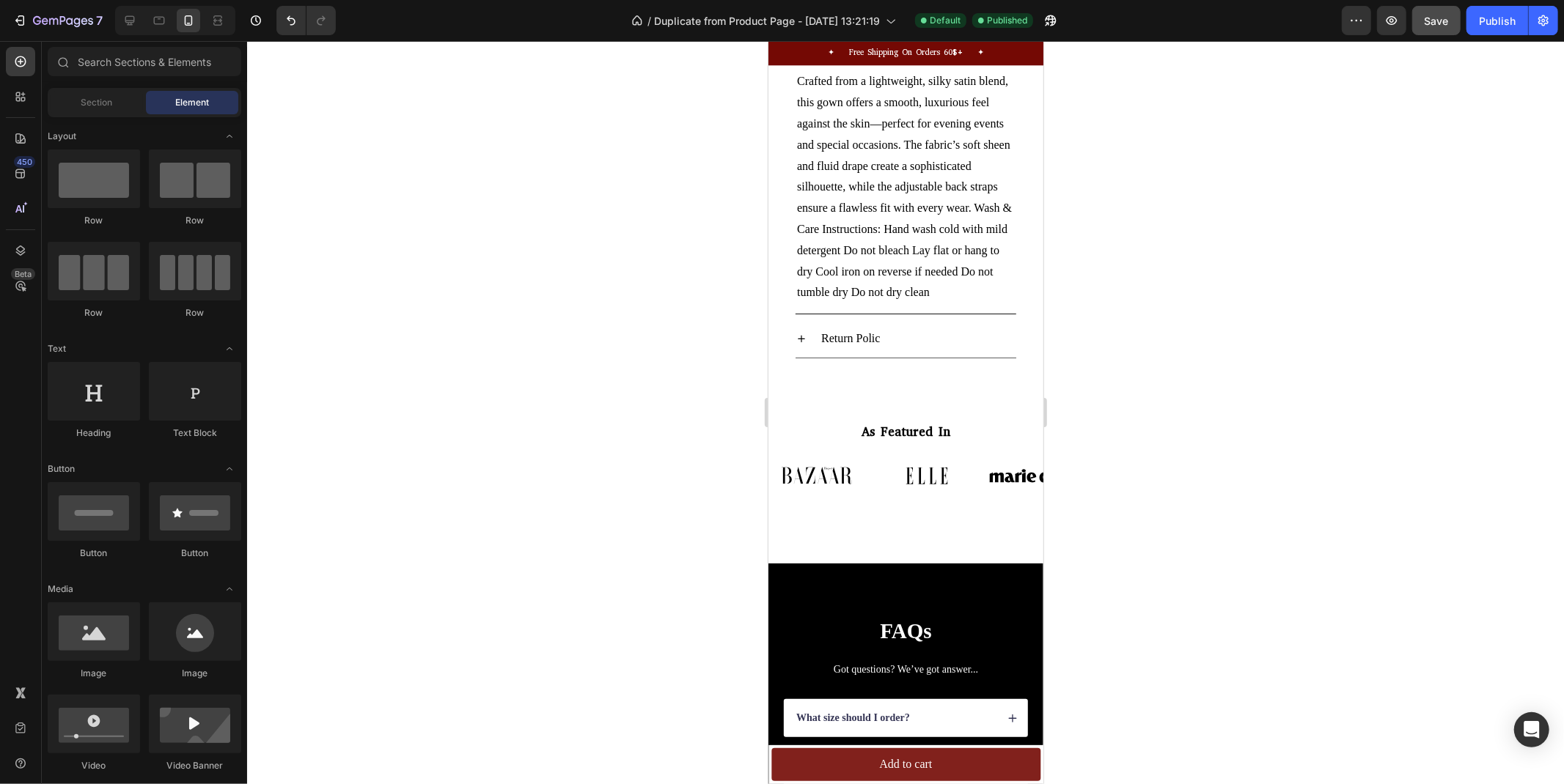
scroll to position [2955, 0]
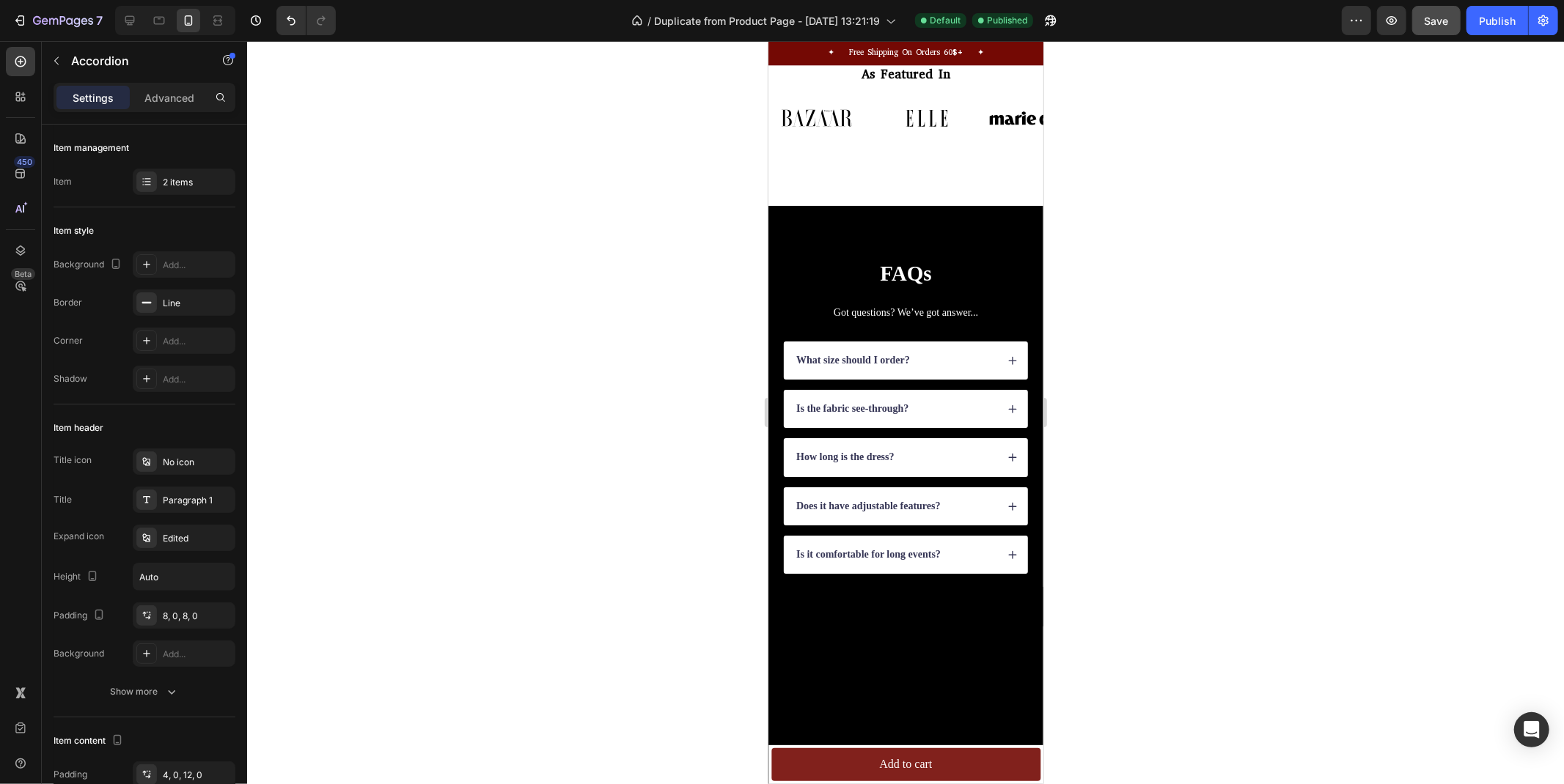
click at [1436, 26] on div "Save" at bounding box center [1437, 20] width 24 height 16
click at [1495, 17] on div "Publish" at bounding box center [1497, 20] width 37 height 16
